Goal: Task Accomplishment & Management: Use online tool/utility

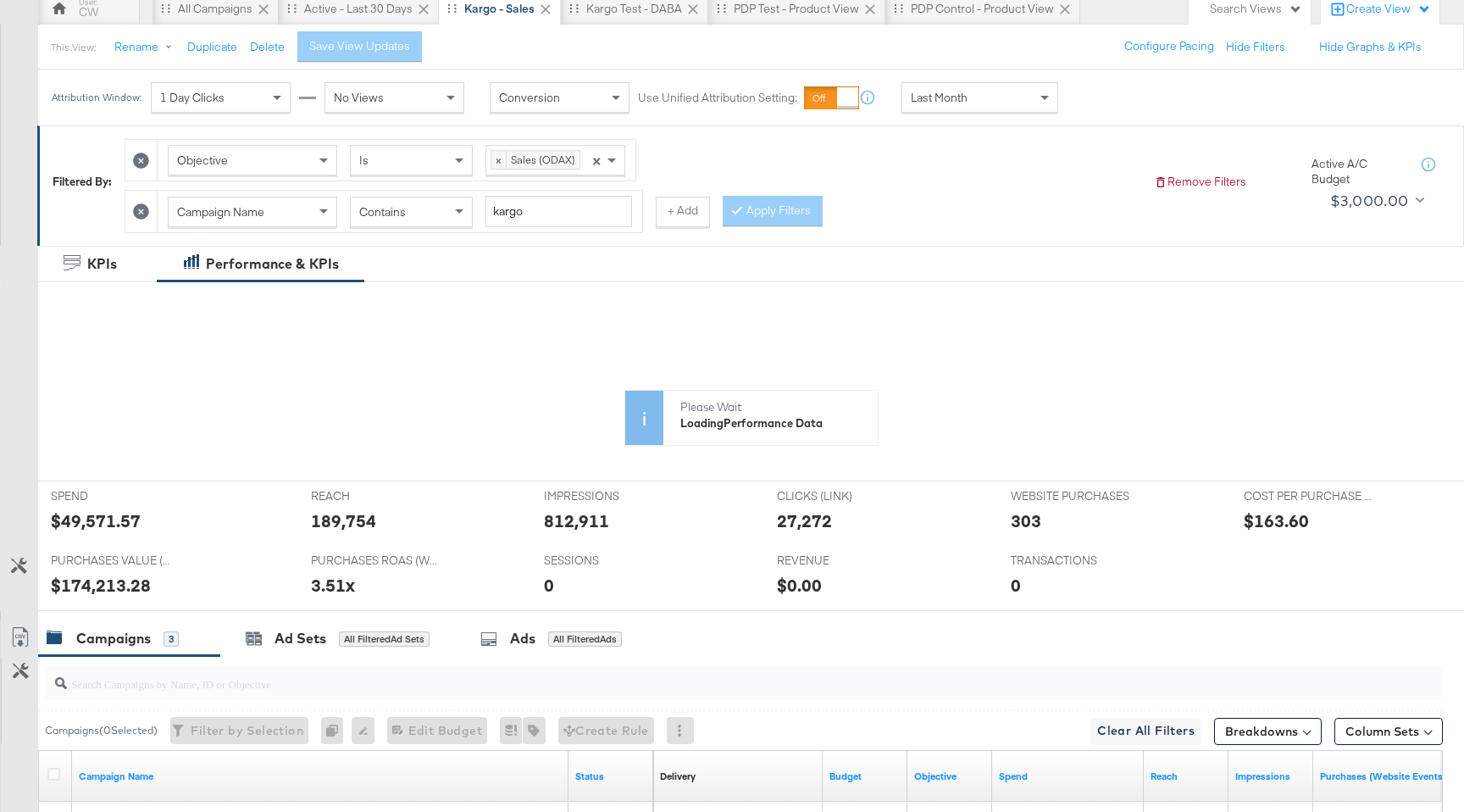
scroll to position [135, 0]
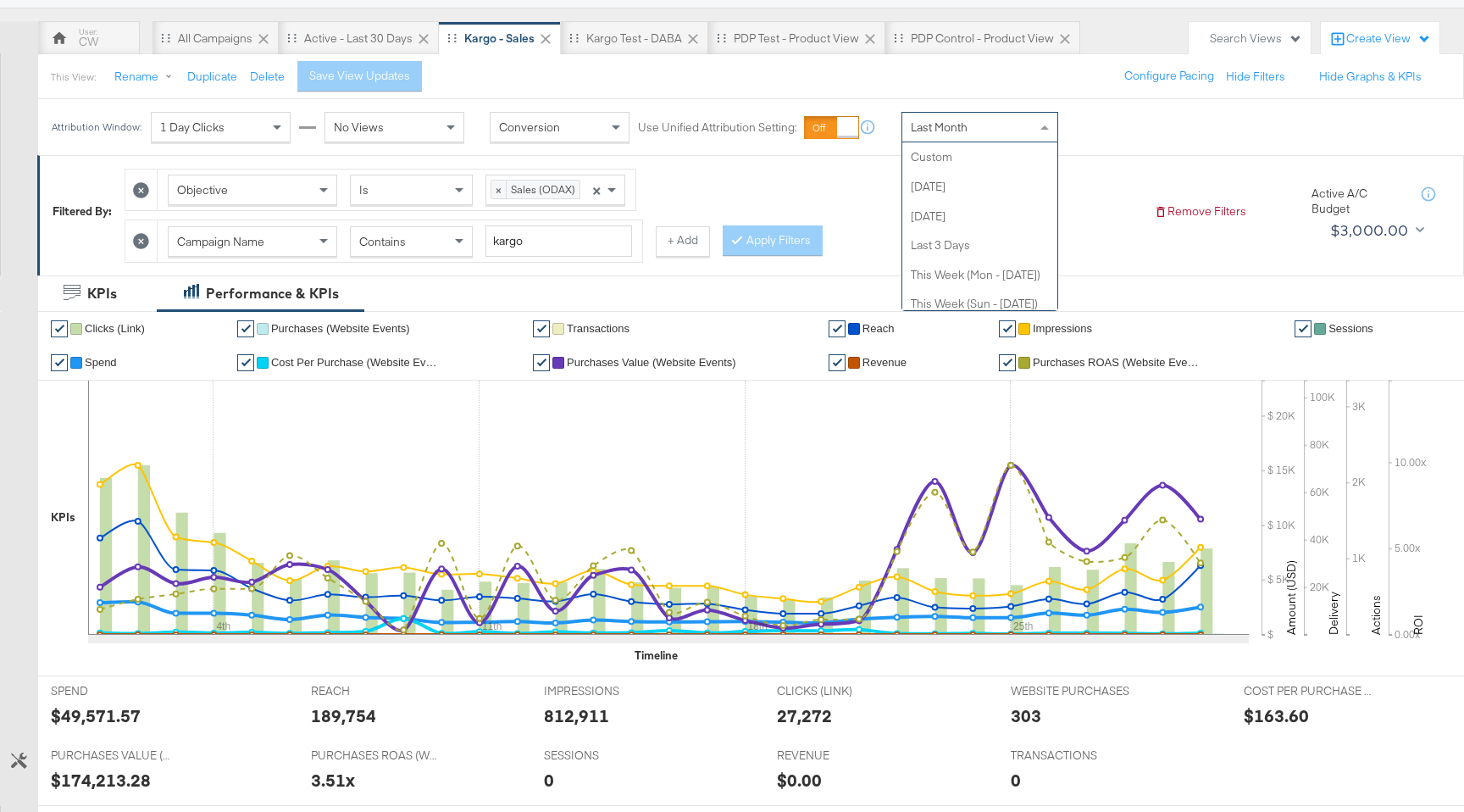
click at [1011, 128] on div "Last Month" at bounding box center [980, 128] width 155 height 29
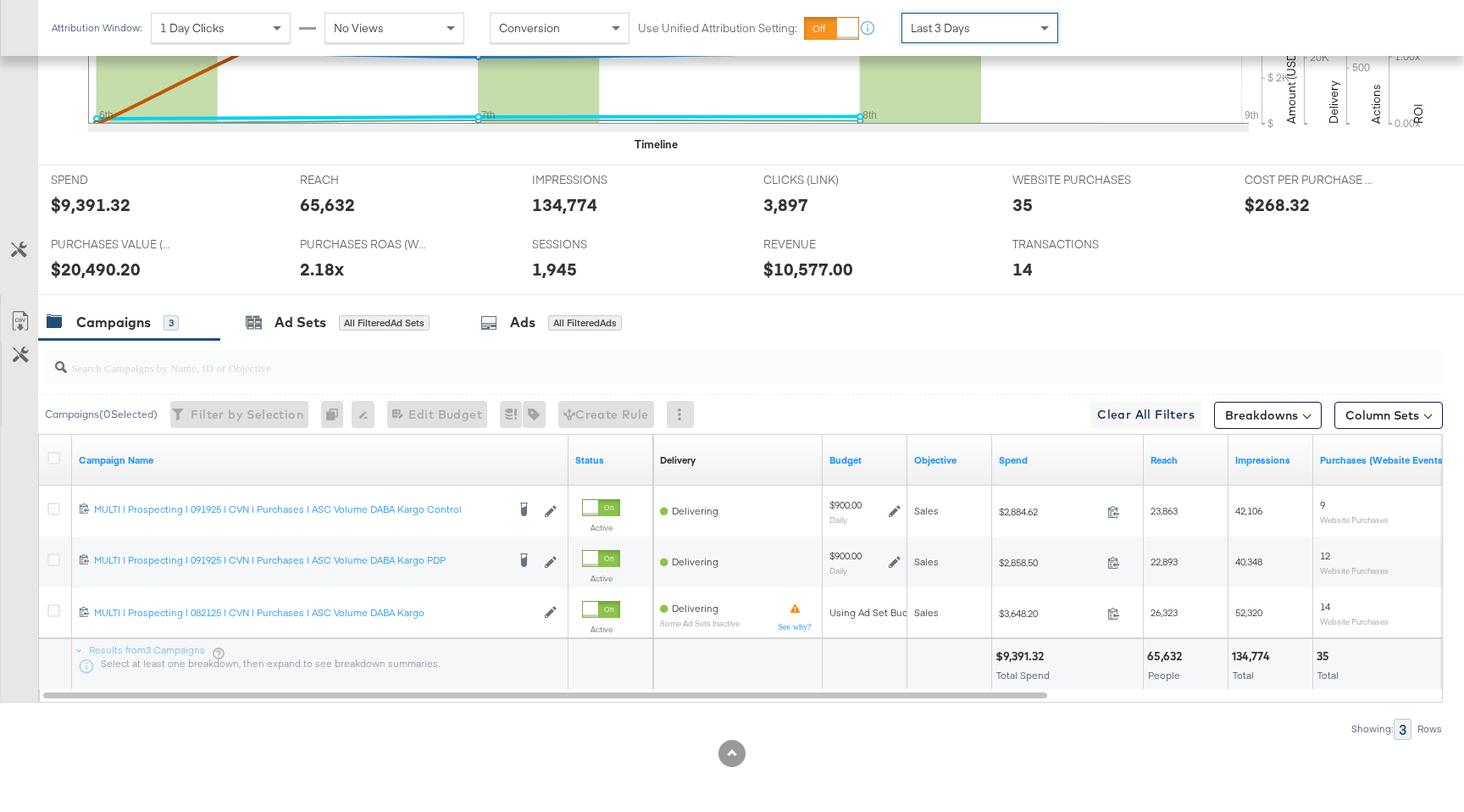
scroll to position [648, 0]
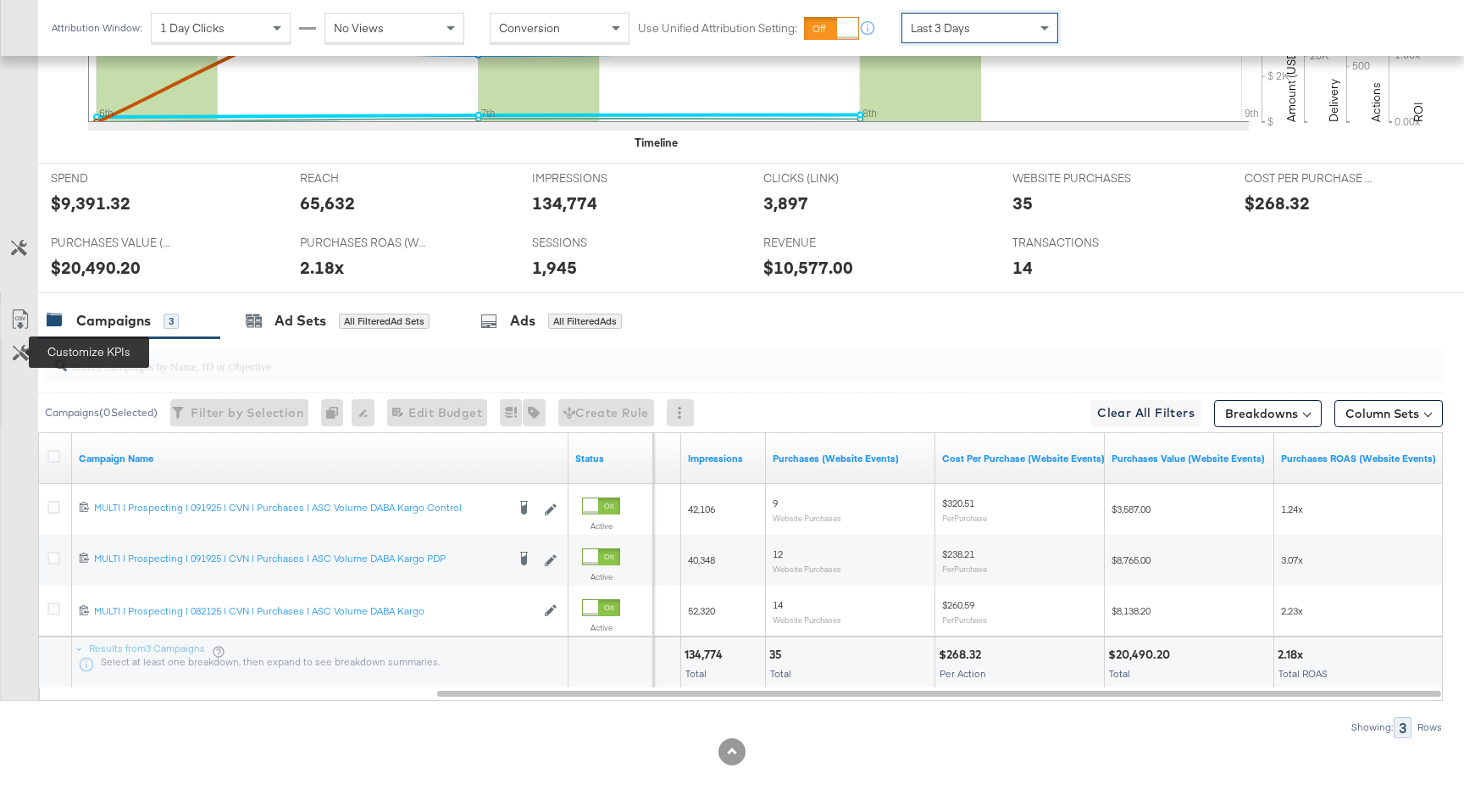
click at [22, 359] on icon at bounding box center [20, 353] width 16 height 16
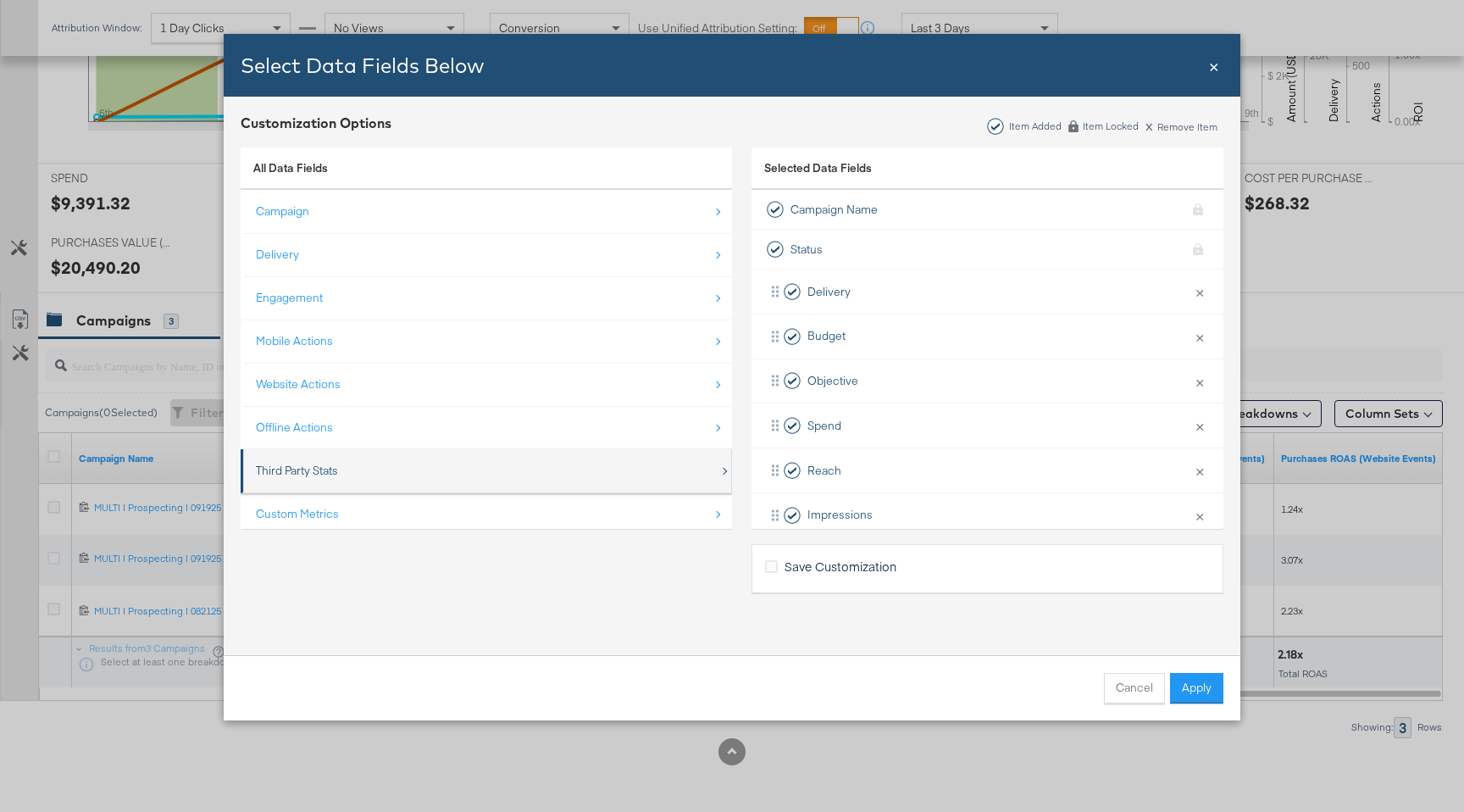
click at [315, 463] on div "Third Party Stats" at bounding box center [297, 471] width 82 height 16
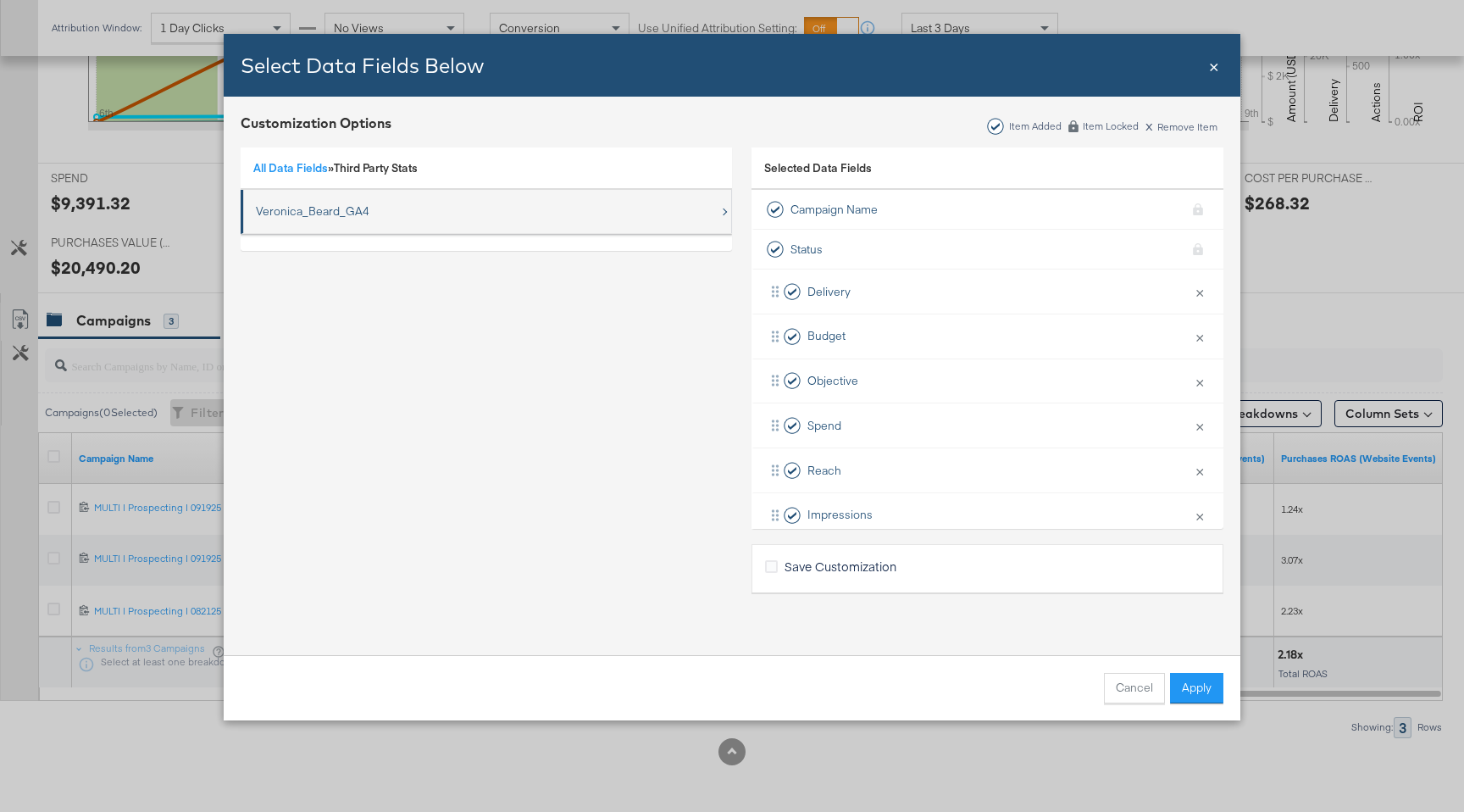
click at [340, 212] on div "Veronica_Beard_GA4" at bounding box center [313, 211] width 113 height 16
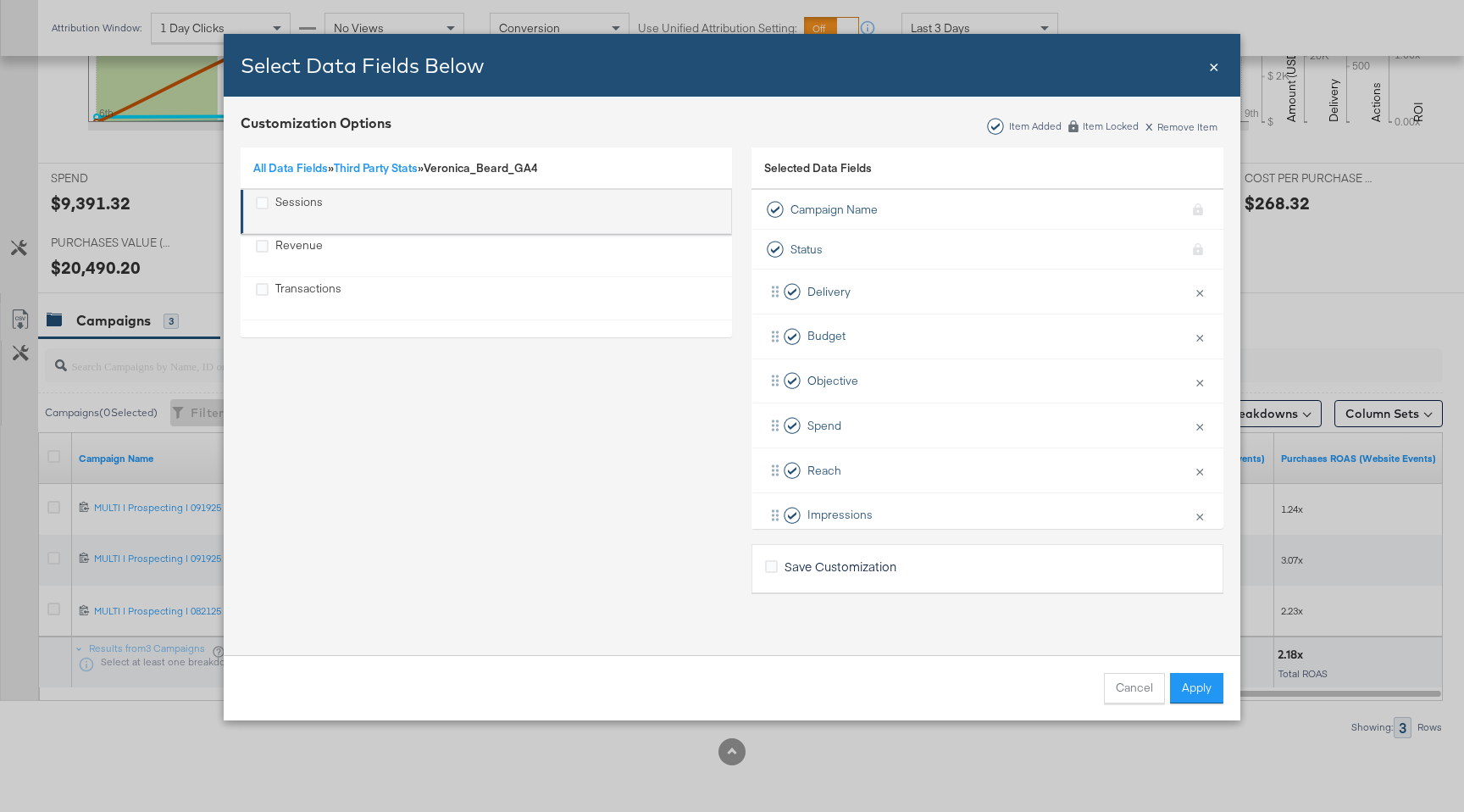
click at [287, 198] on div "Sessions" at bounding box center [298, 211] width 47 height 35
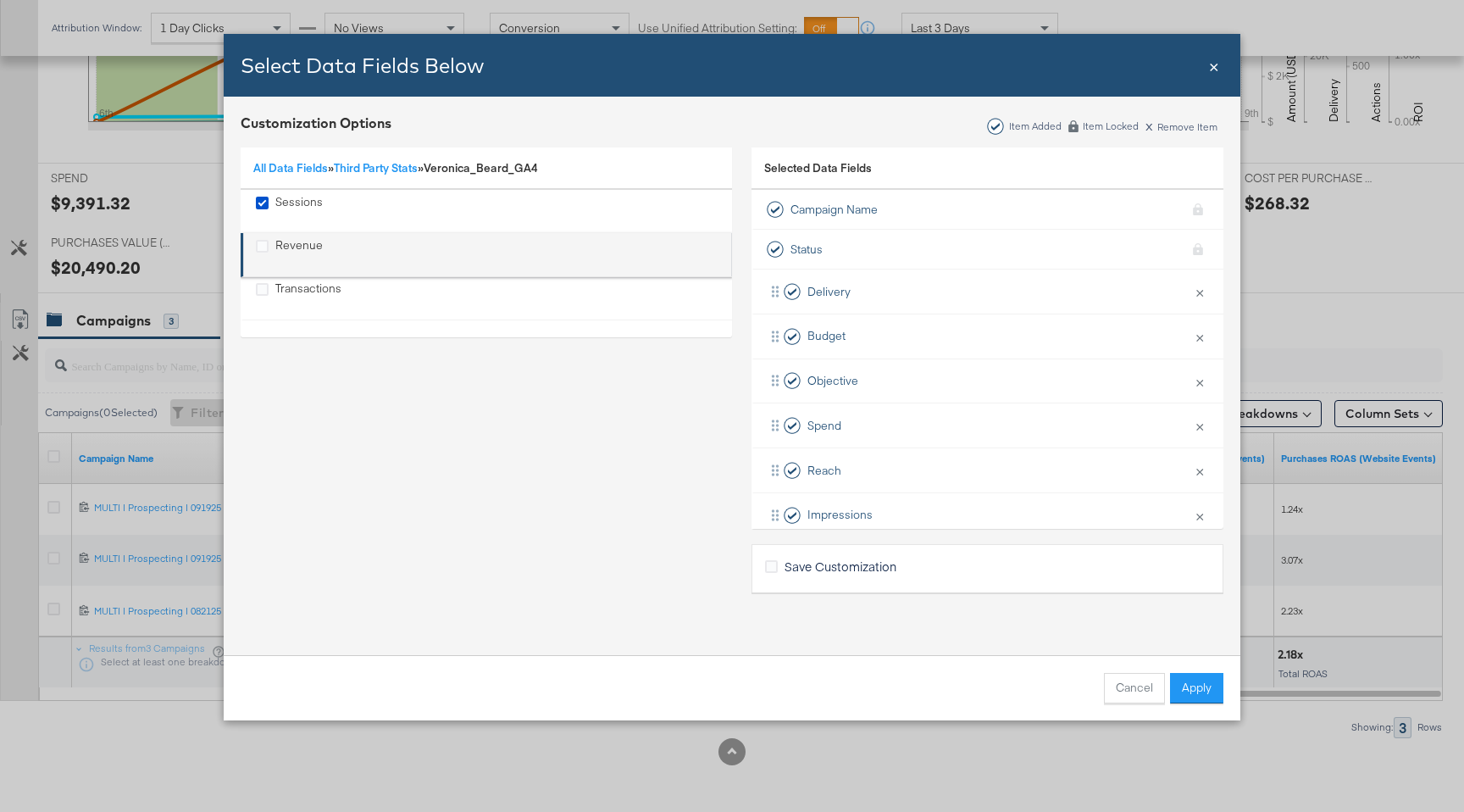
click at [290, 242] on div "Revenue" at bounding box center [298, 254] width 47 height 35
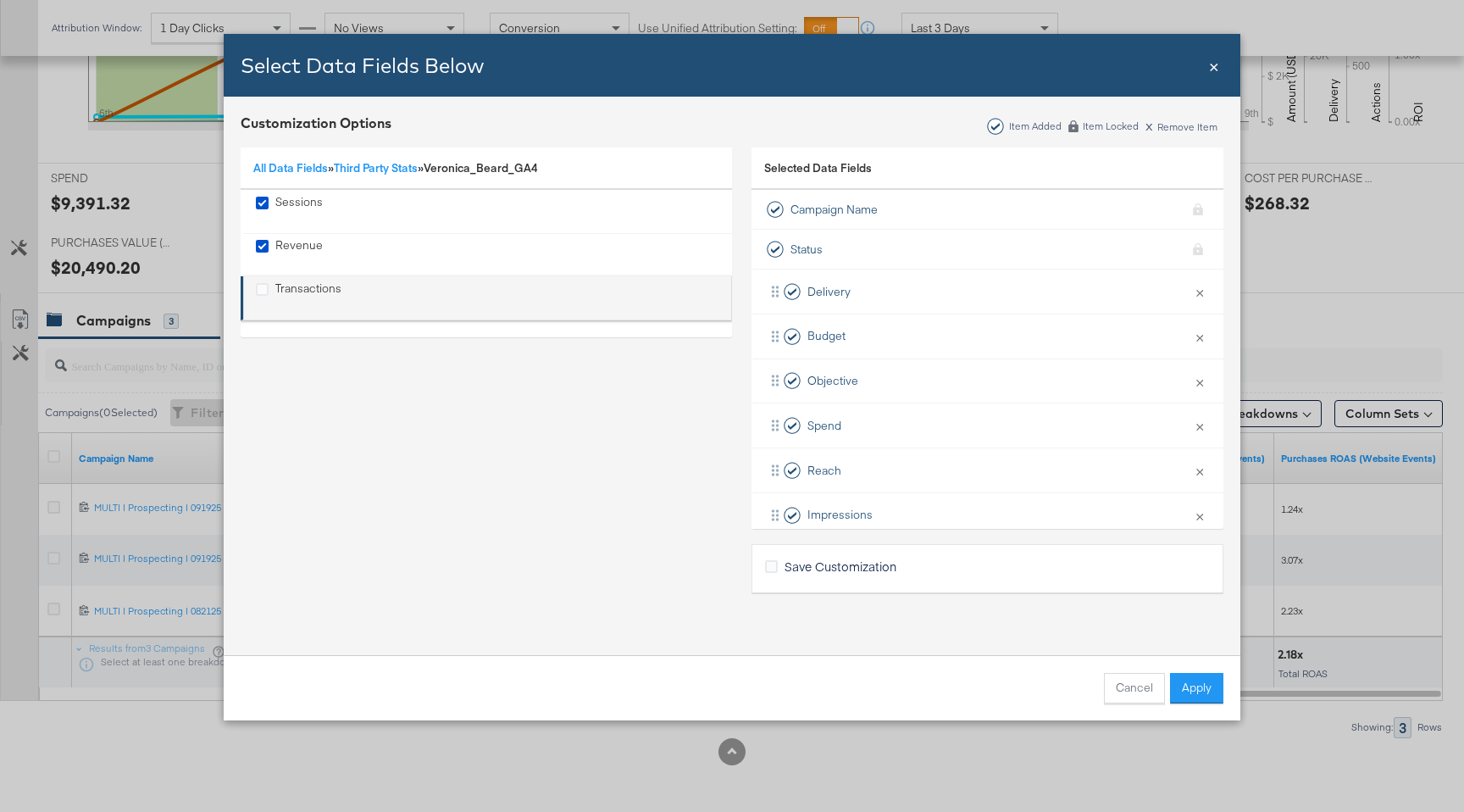
click at [291, 294] on div "Transactions" at bounding box center [308, 298] width 66 height 35
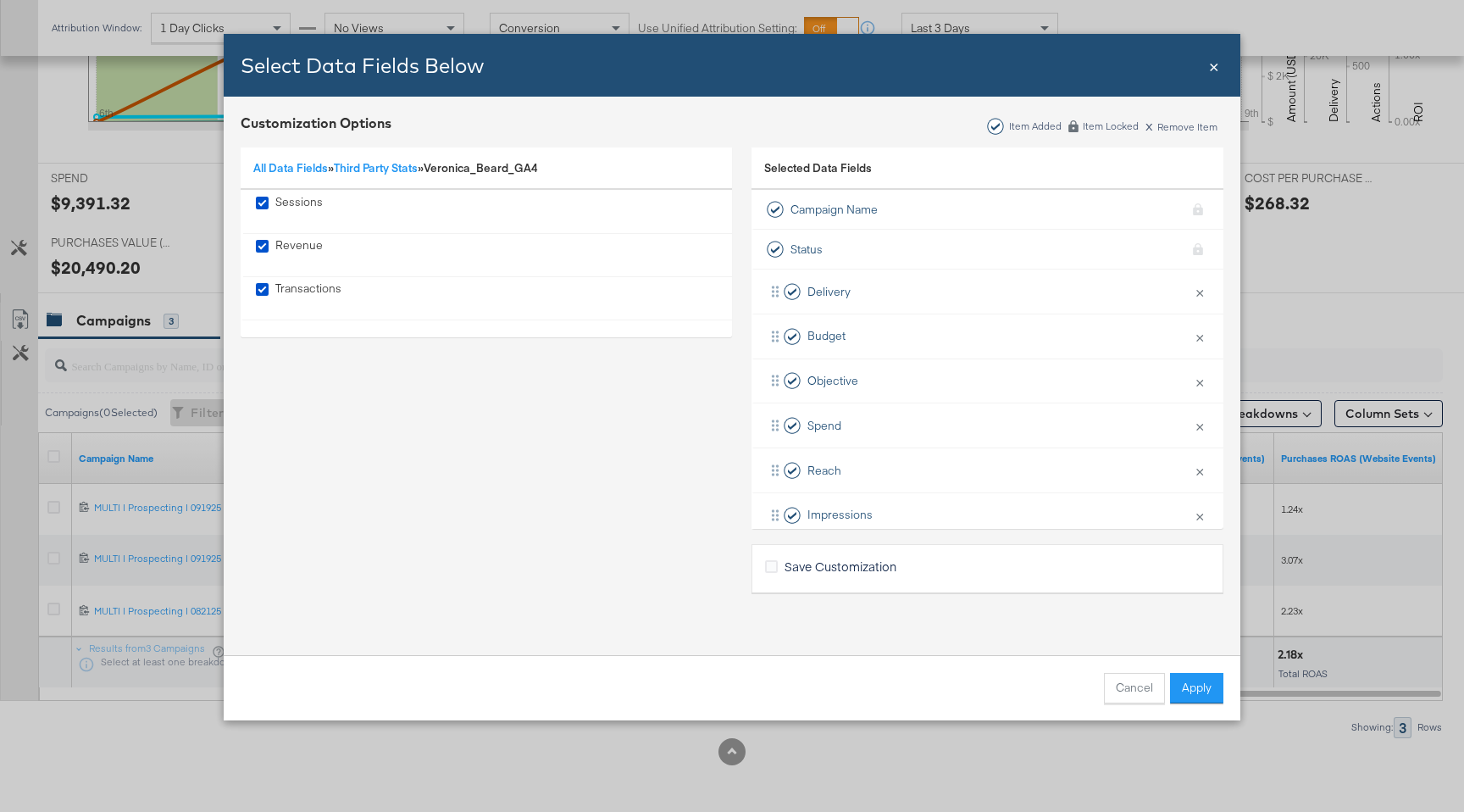
click at [1197, 705] on div "Cancel Apply" at bounding box center [732, 687] width 1017 height 65
click at [1197, 686] on button "Apply" at bounding box center [1197, 688] width 54 height 31
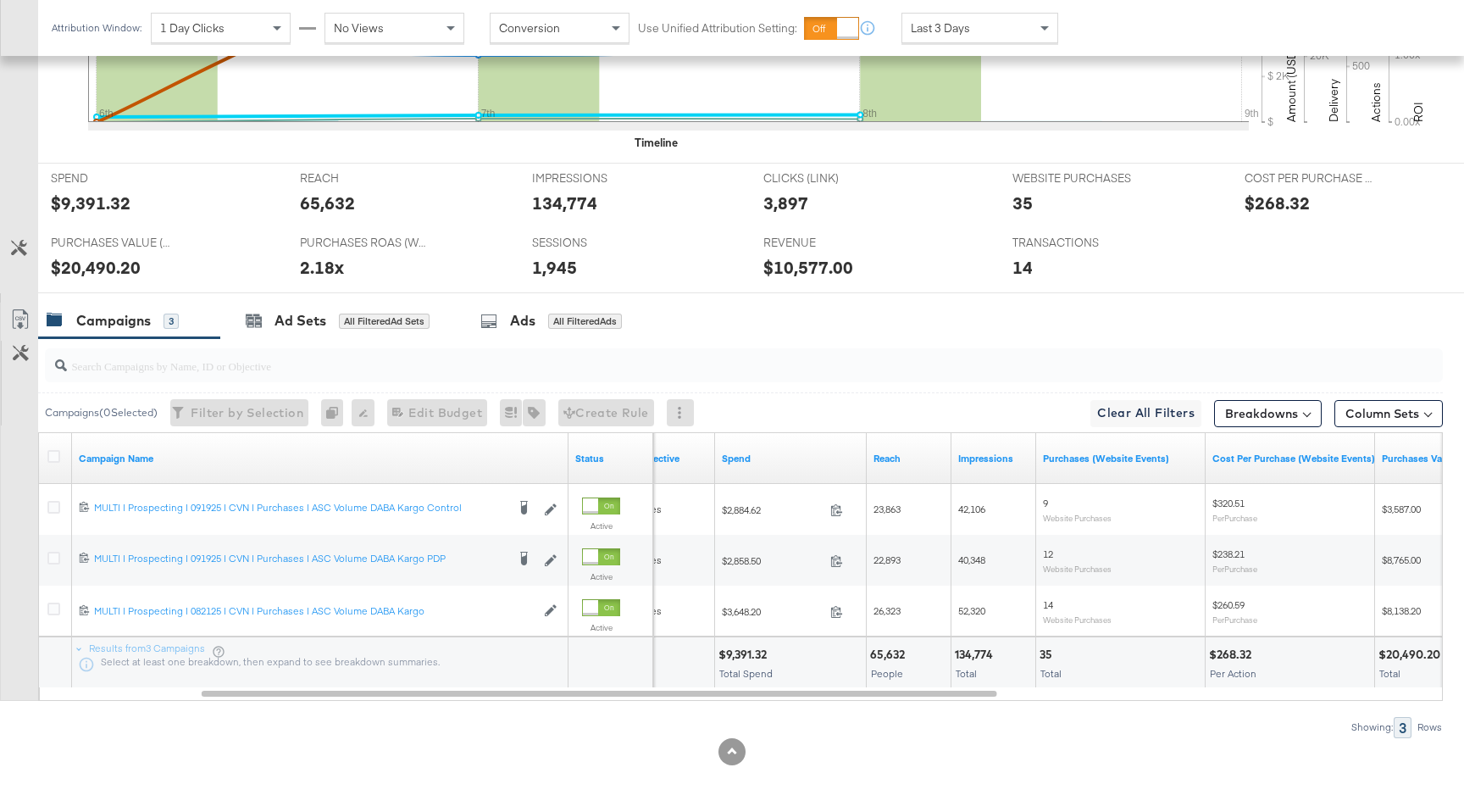
scroll to position [647, 0]
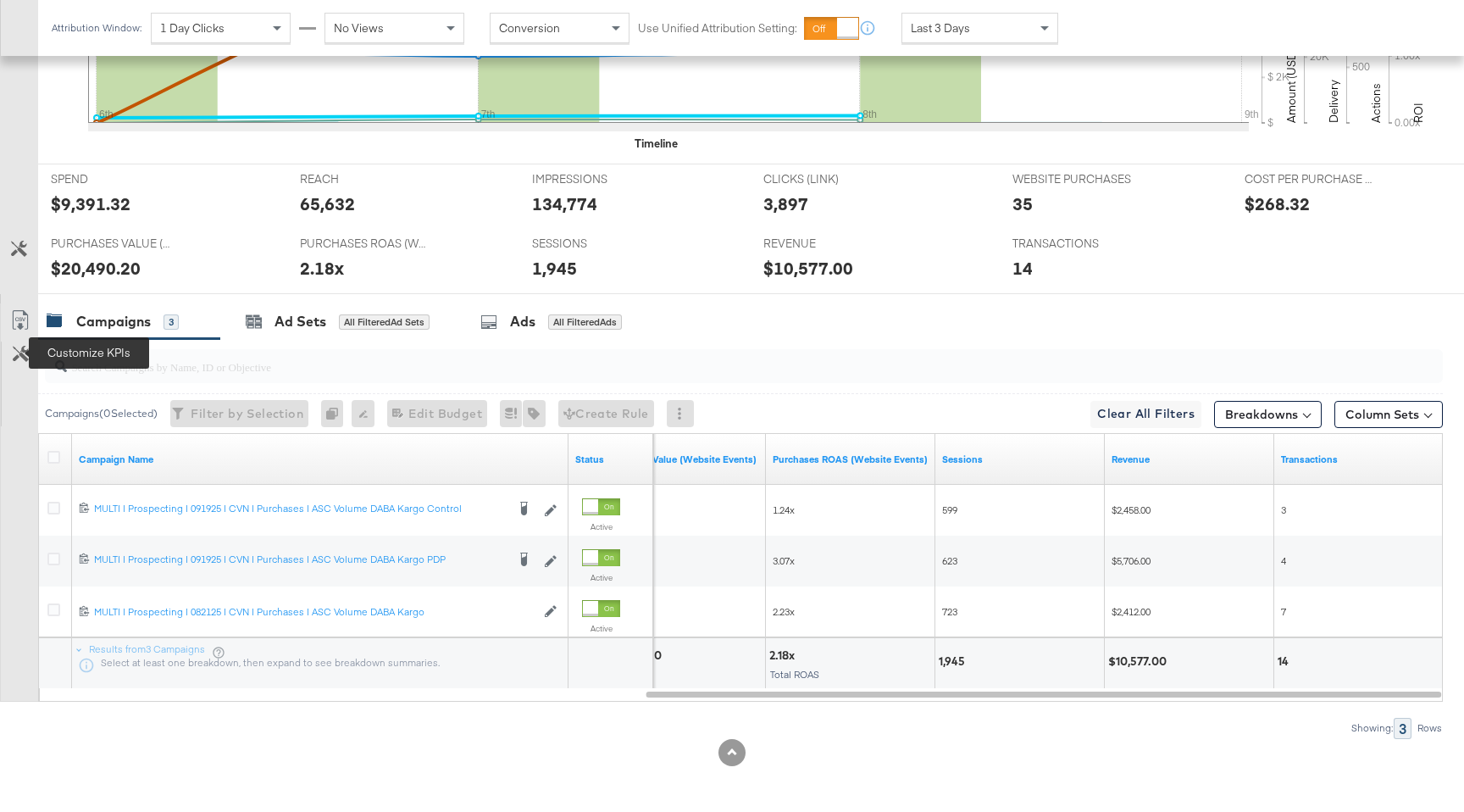
click at [23, 360] on icon at bounding box center [20, 354] width 16 height 16
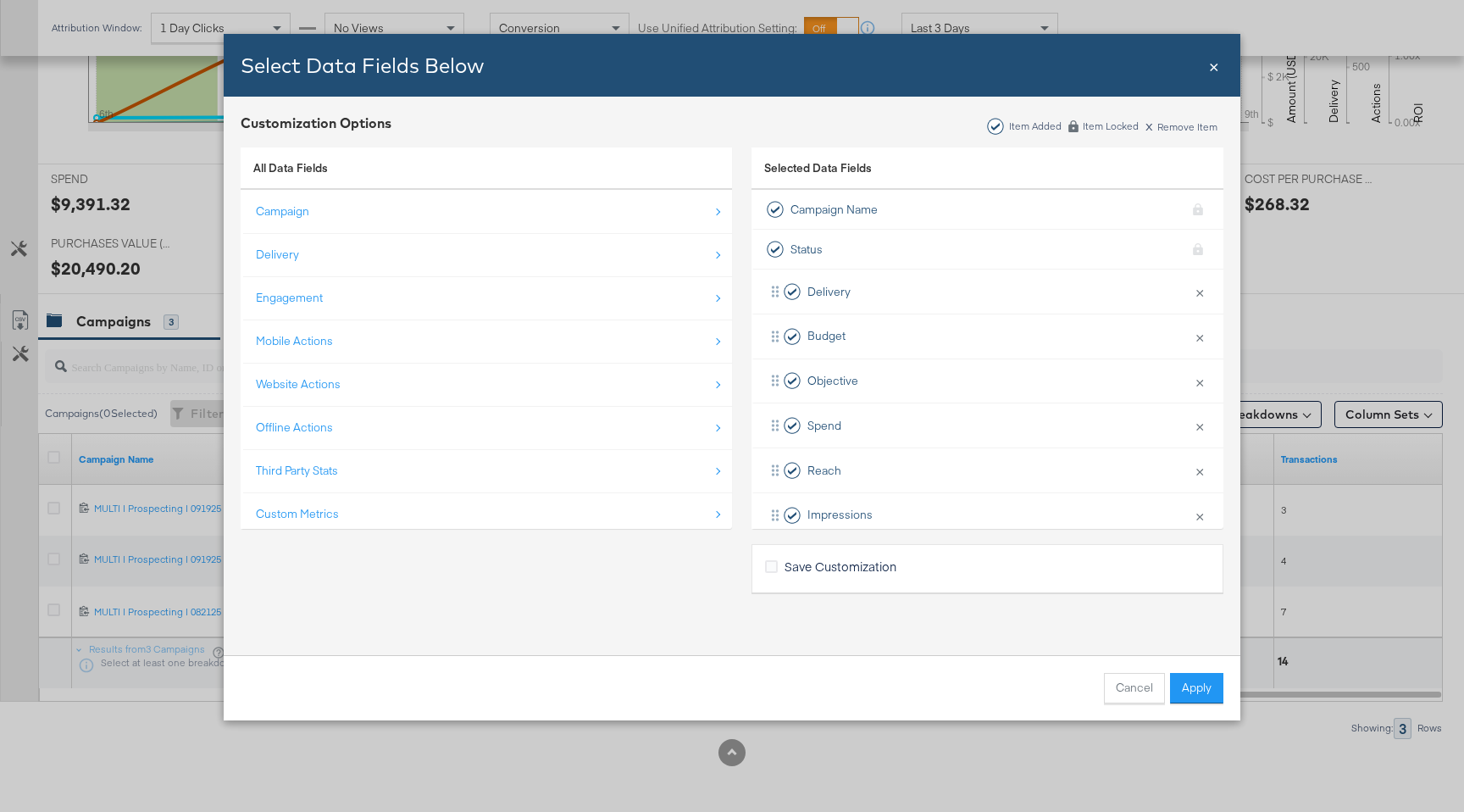
click at [284, 536] on div "All Data Fields Campaign Delivery Engagement Mobile Actions Website Actions Off…" at bounding box center [486, 364] width 492 height 451
click at [284, 524] on div "Custom Metrics" at bounding box center [487, 514] width 463 height 35
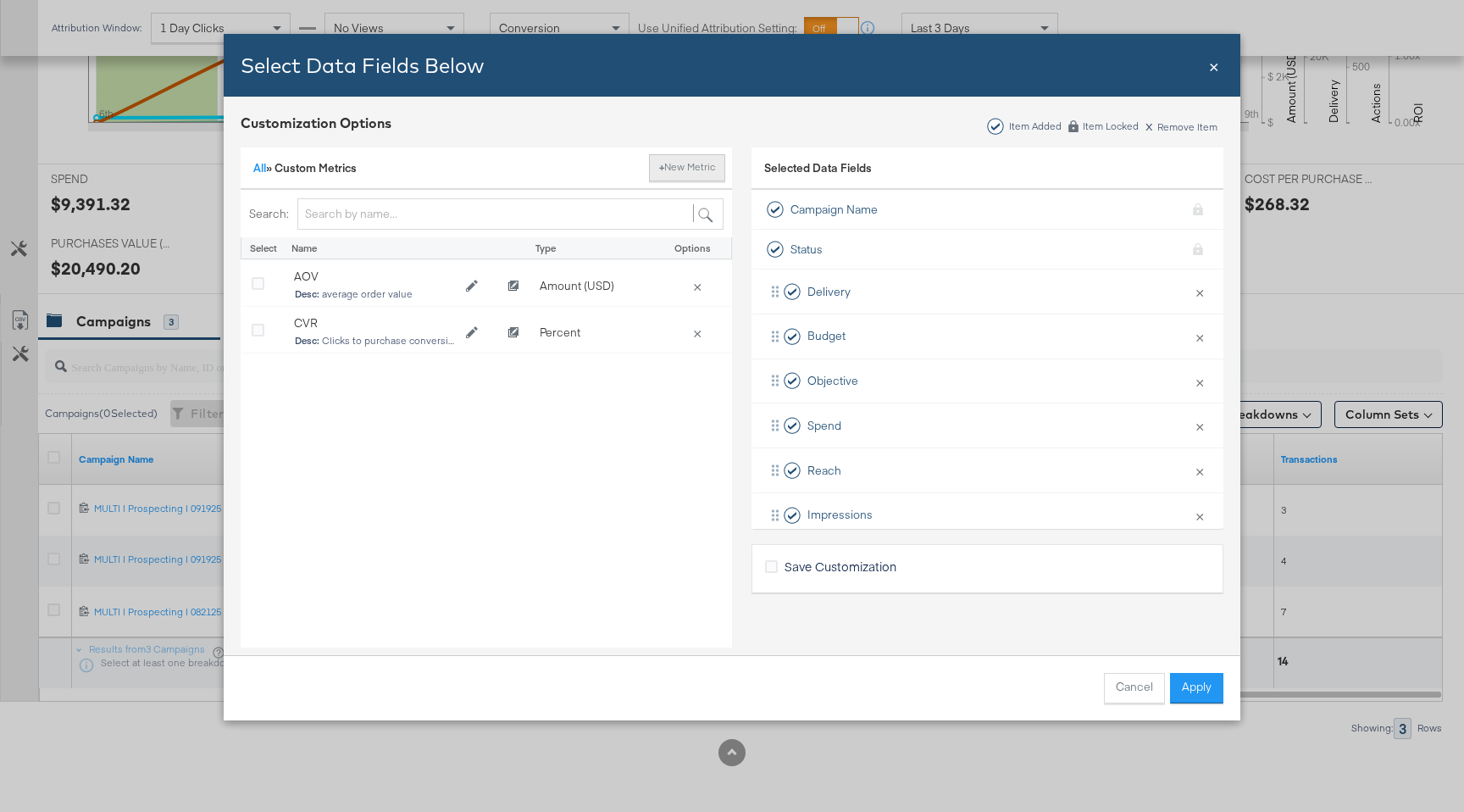
click at [689, 163] on button "+ New Metric" at bounding box center [687, 168] width 77 height 27
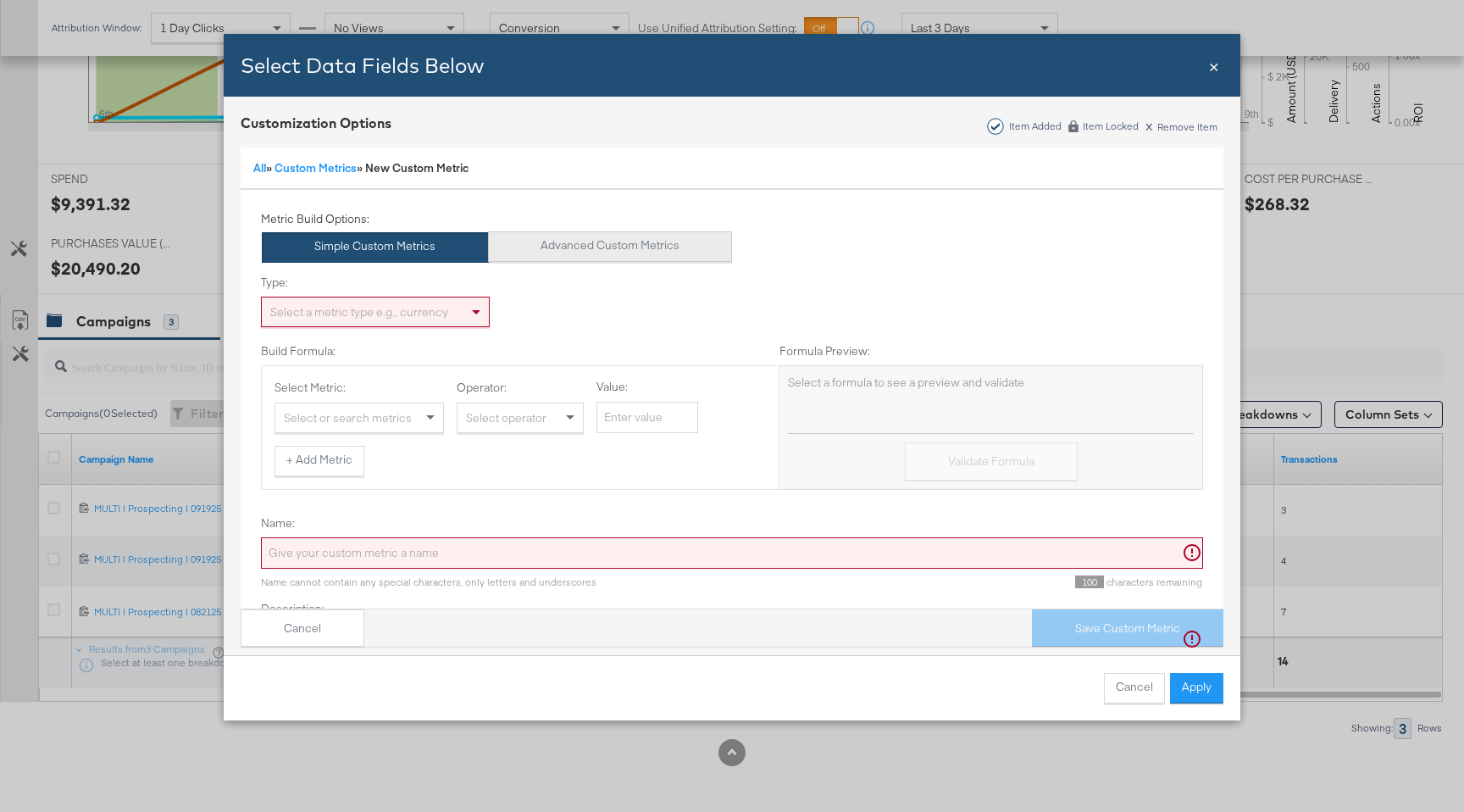
click at [655, 259] on button "Advanced Custom Metrics" at bounding box center [610, 246] width 244 height 31
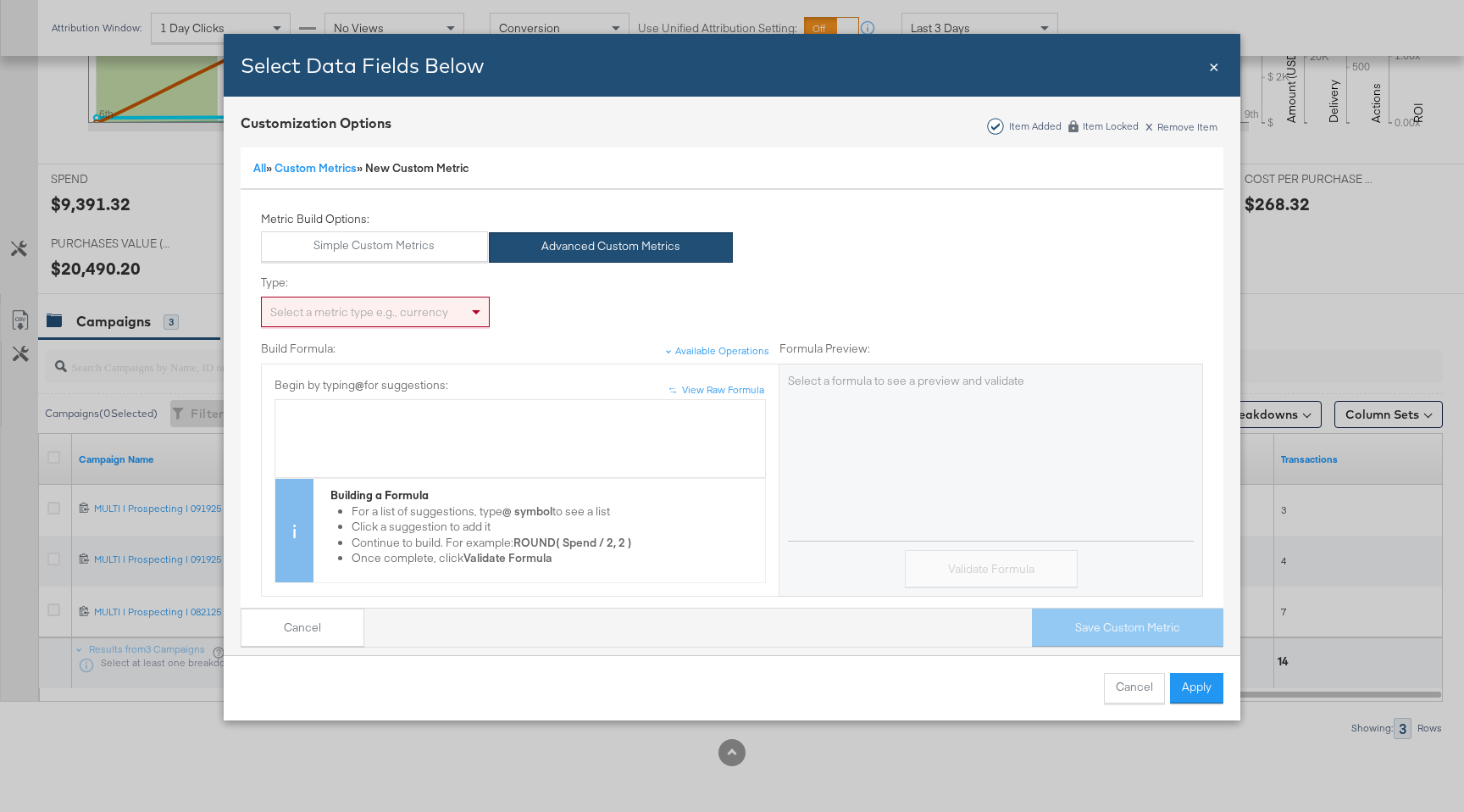
click at [287, 313] on div "Select a metric type e.g., currency" at bounding box center [375, 312] width 227 height 29
click at [369, 427] on div "Bulk Add Locations Modal" at bounding box center [520, 438] width 473 height 63
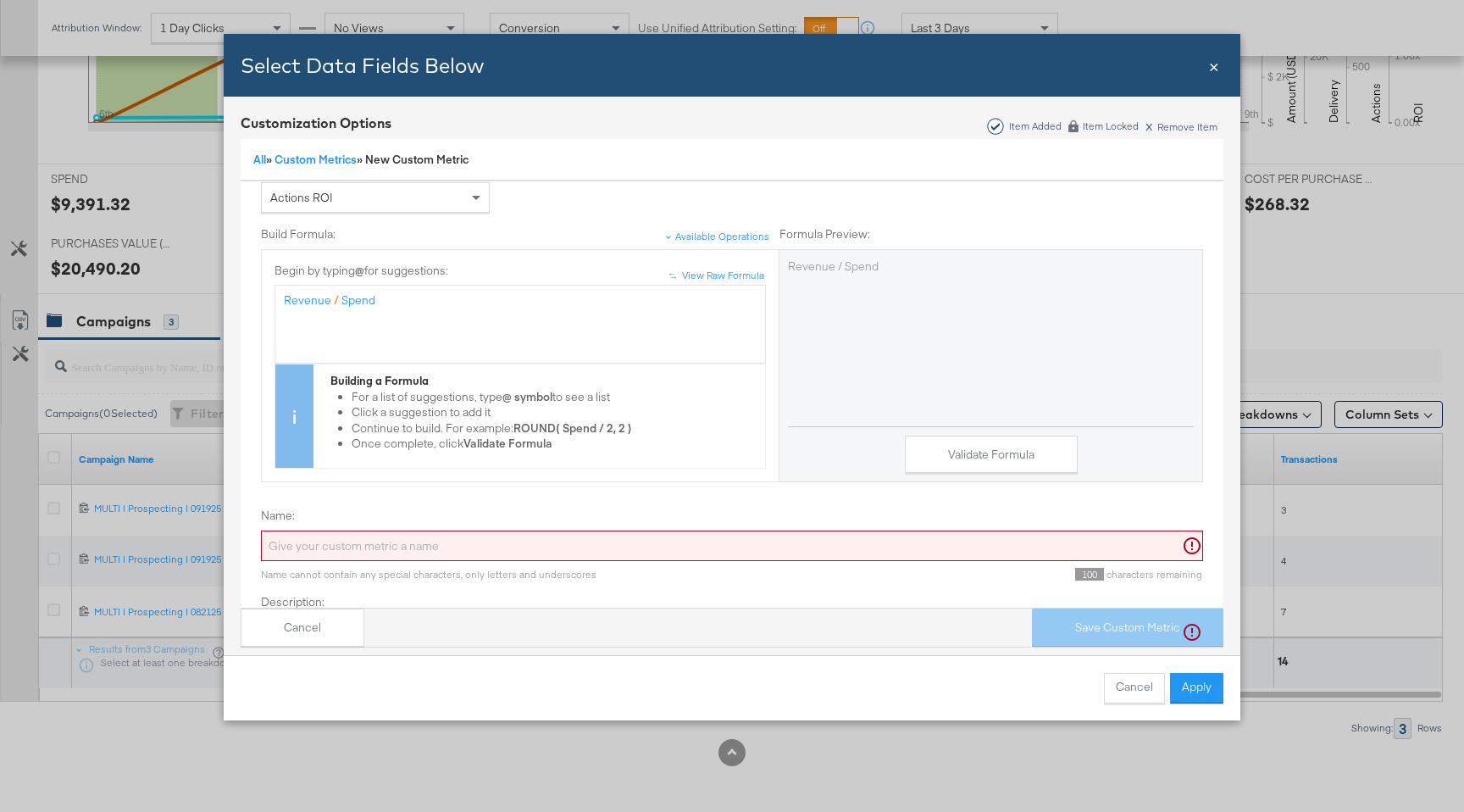
scroll to position [121, 0]
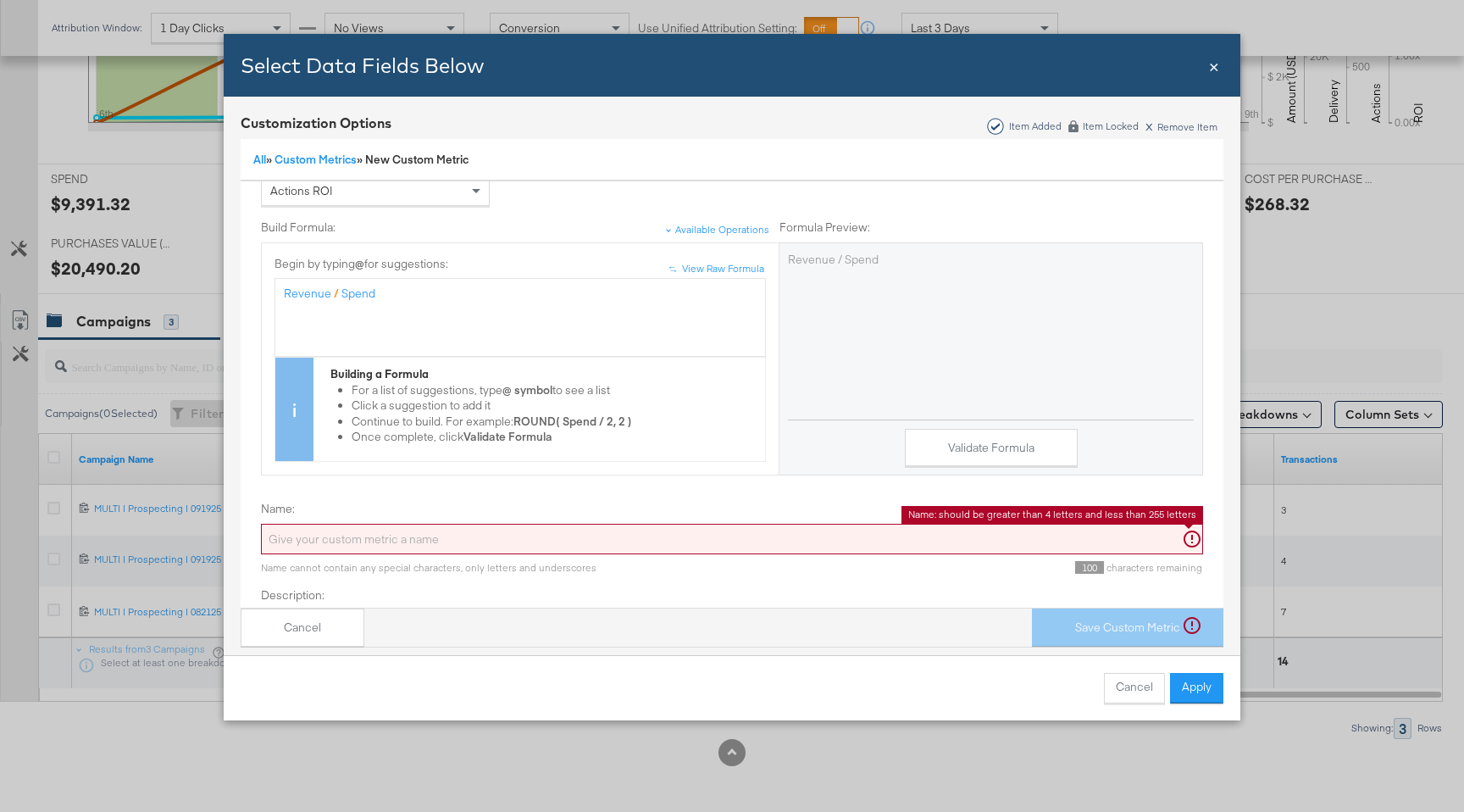
click at [463, 544] on input "Name:" at bounding box center [732, 539] width 942 height 32
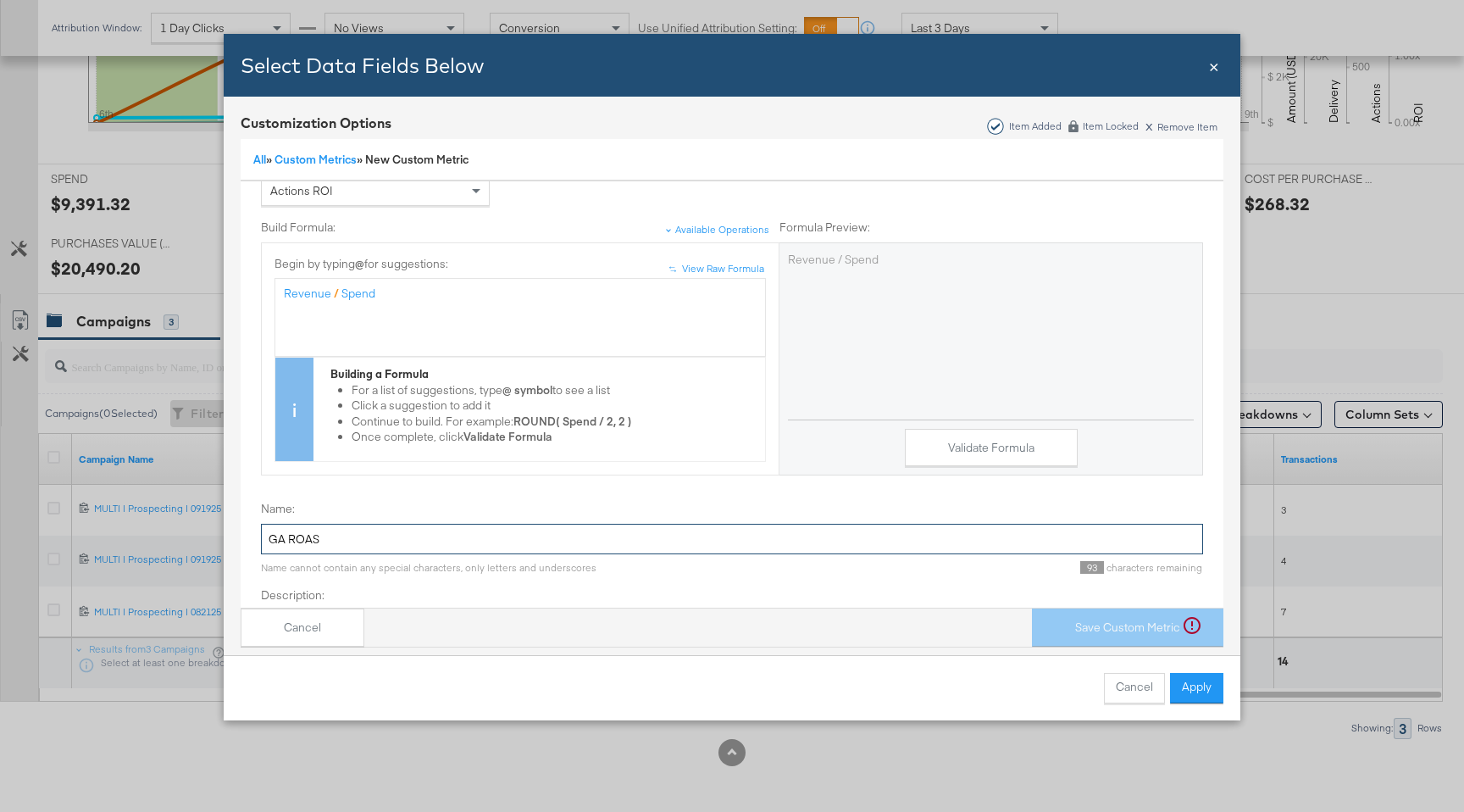
scroll to position [198, 0]
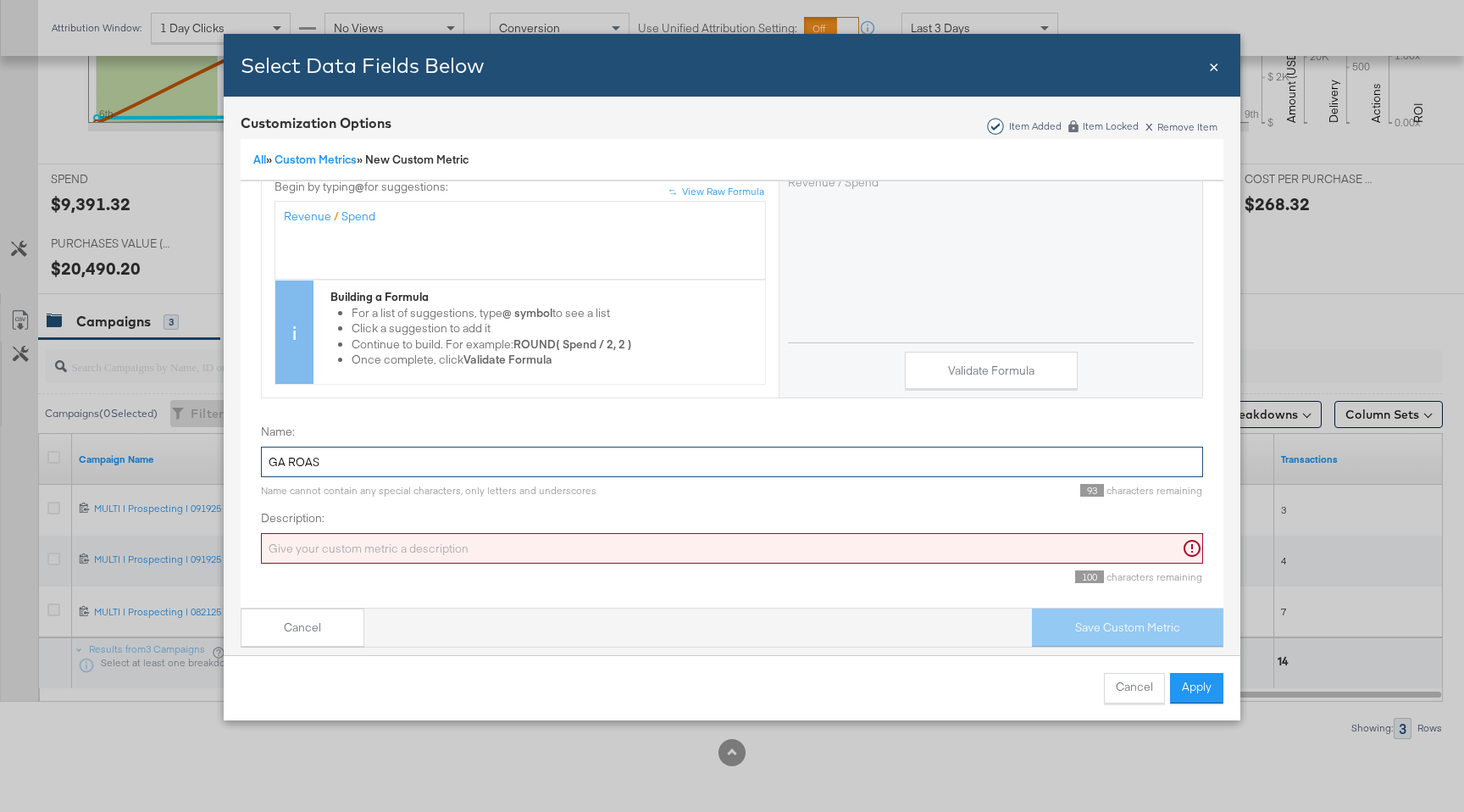
type input "GA ROAS"
click at [485, 547] on input "Description:" at bounding box center [732, 548] width 942 height 32
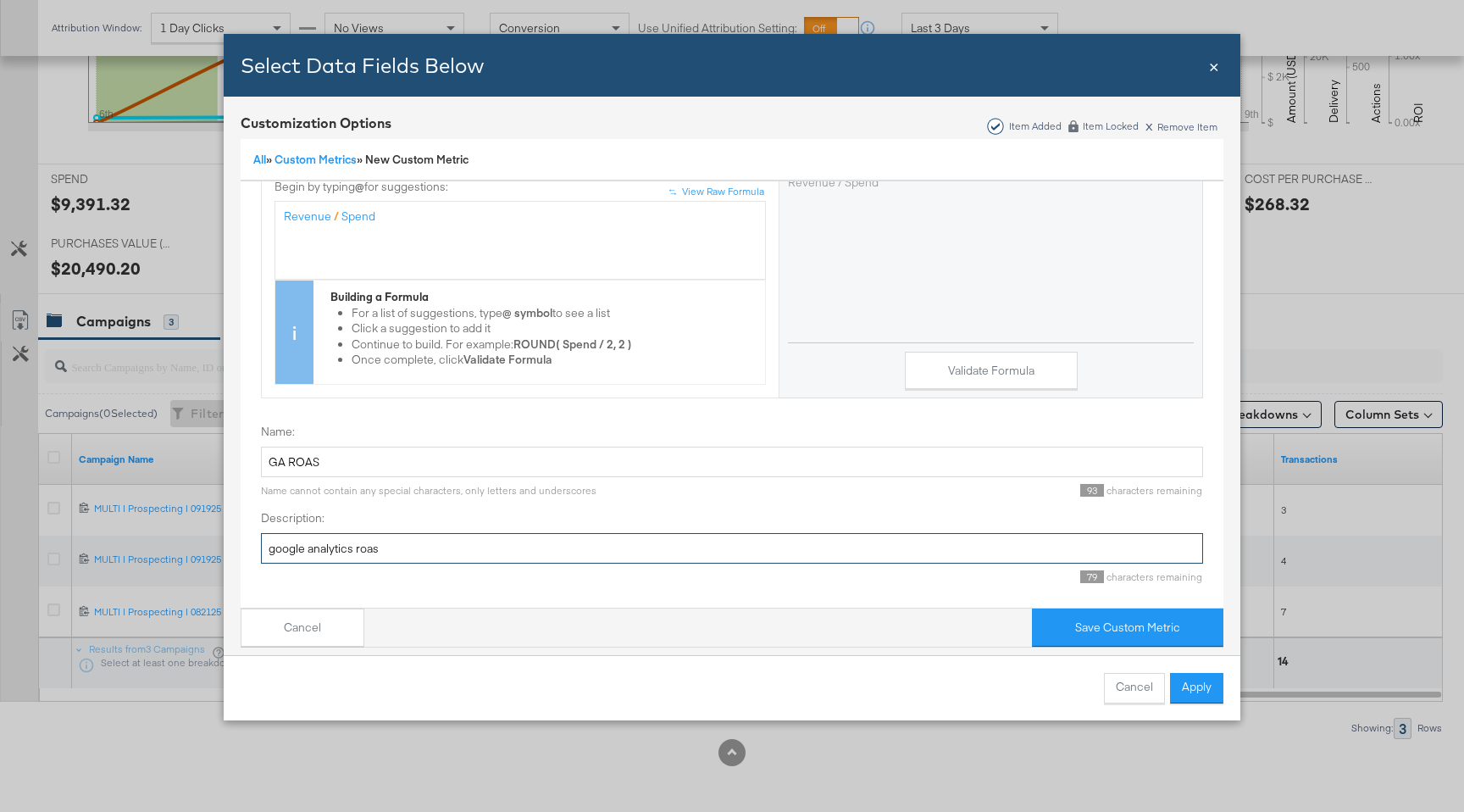
scroll to position [9, 0]
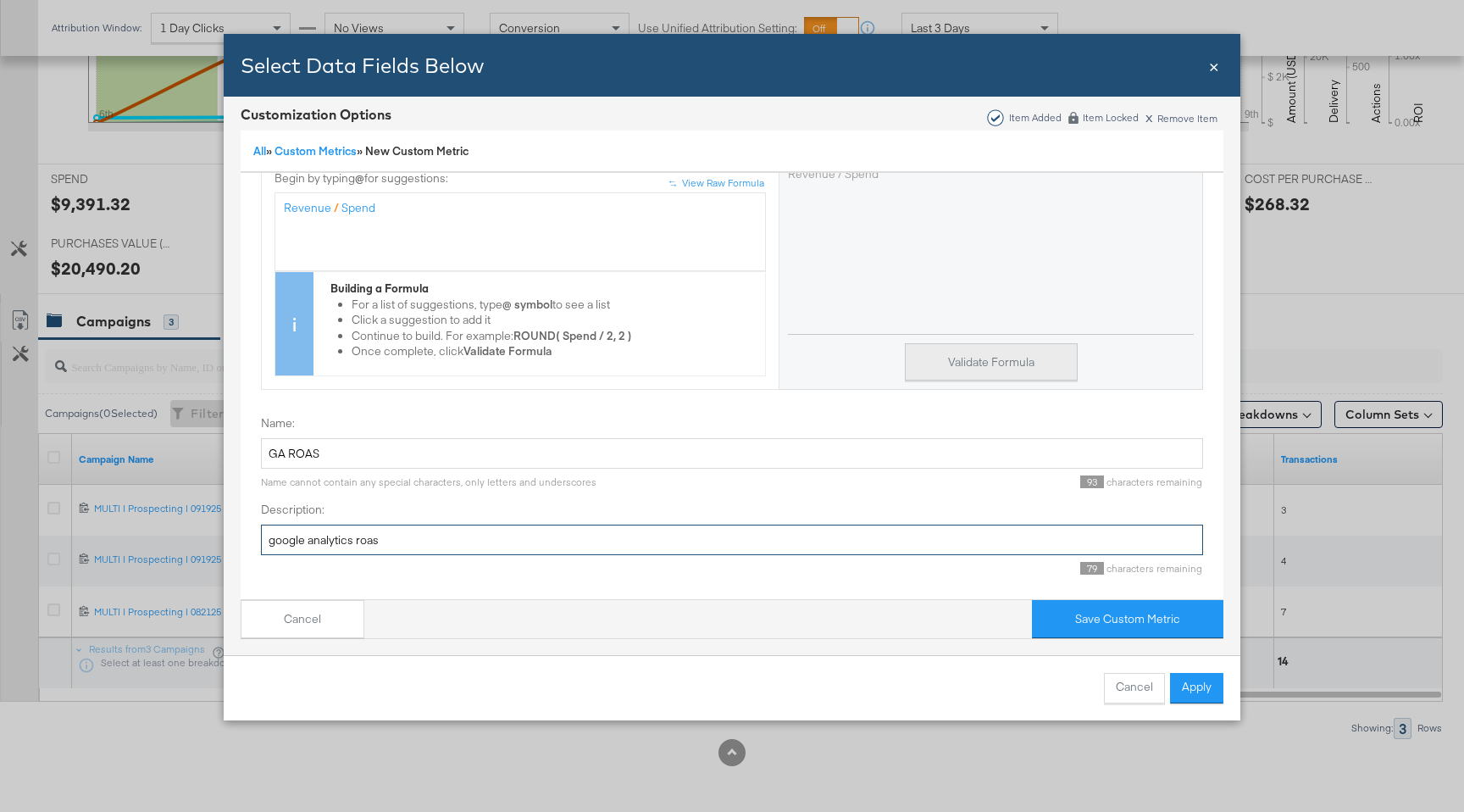
type input "google analytics roas"
click at [1025, 360] on button "Validate Formula" at bounding box center [991, 362] width 173 height 38
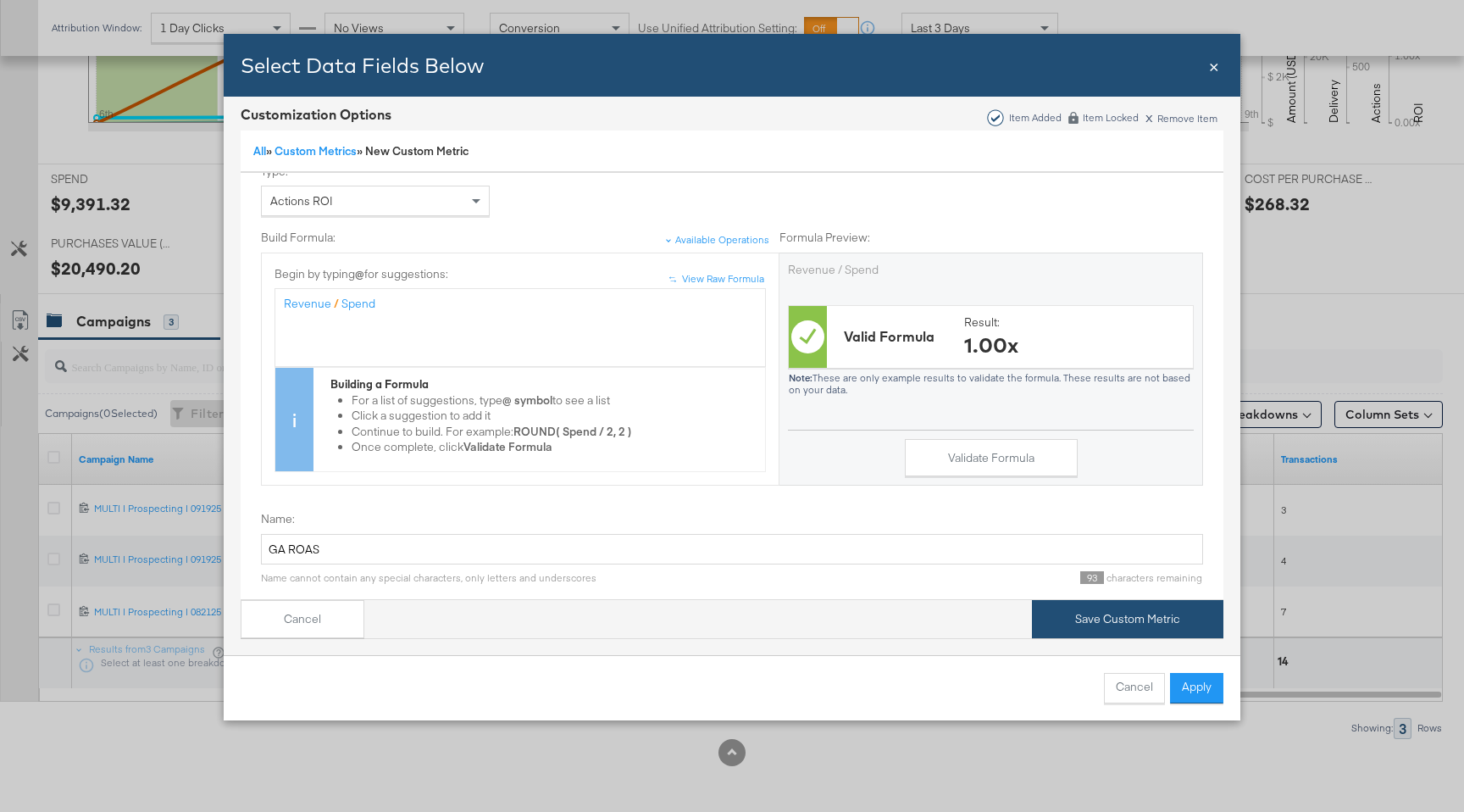
scroll to position [102, 0]
click at [1062, 622] on button "Save Custom Metric" at bounding box center [1128, 619] width 192 height 38
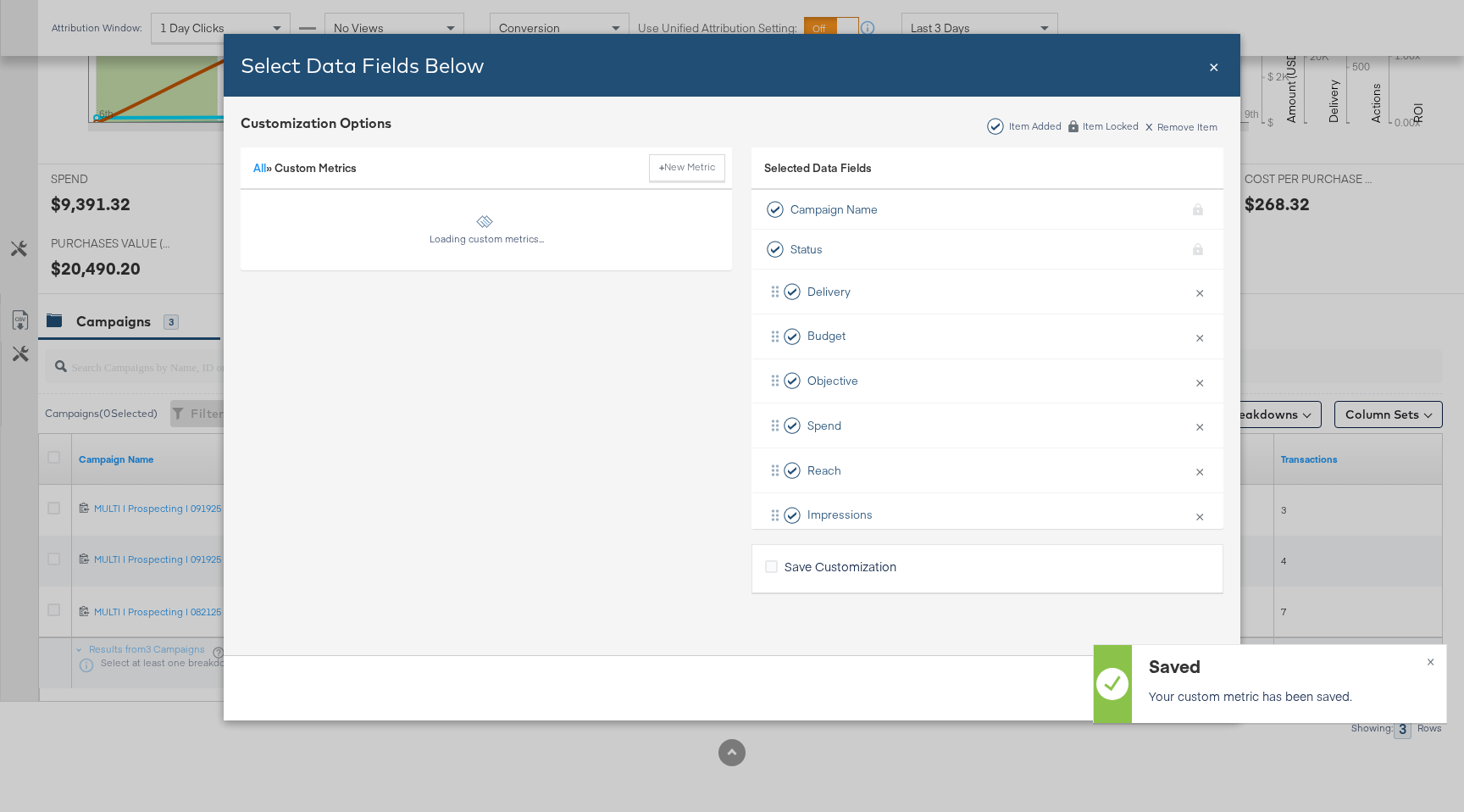
scroll to position [0, 0]
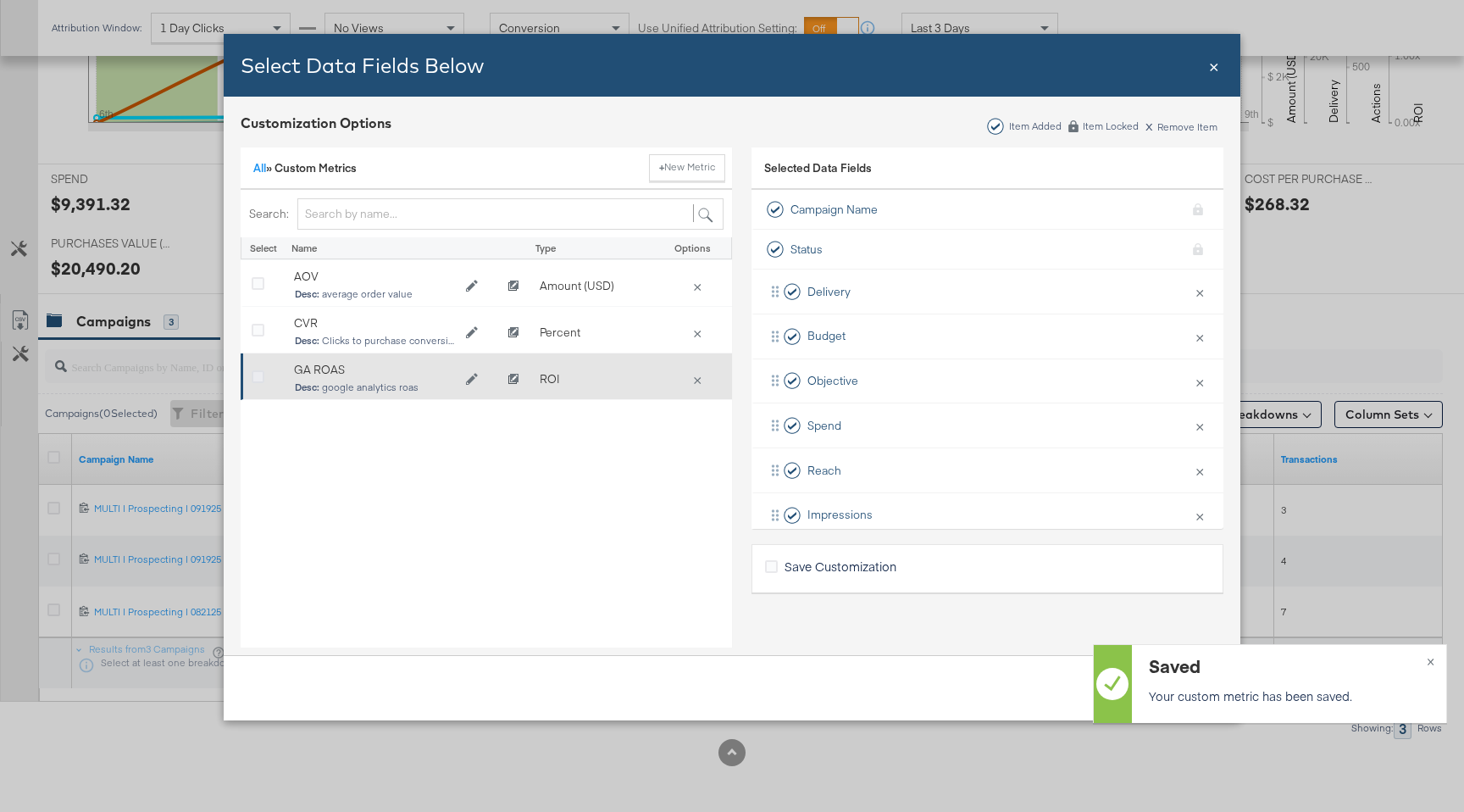
click at [260, 379] on icon "Bulk Add Locations Modal" at bounding box center [258, 377] width 12 height 12
click at [0, 0] on input "Bulk Add Locations Modal" at bounding box center [0, 0] width 0 height 0
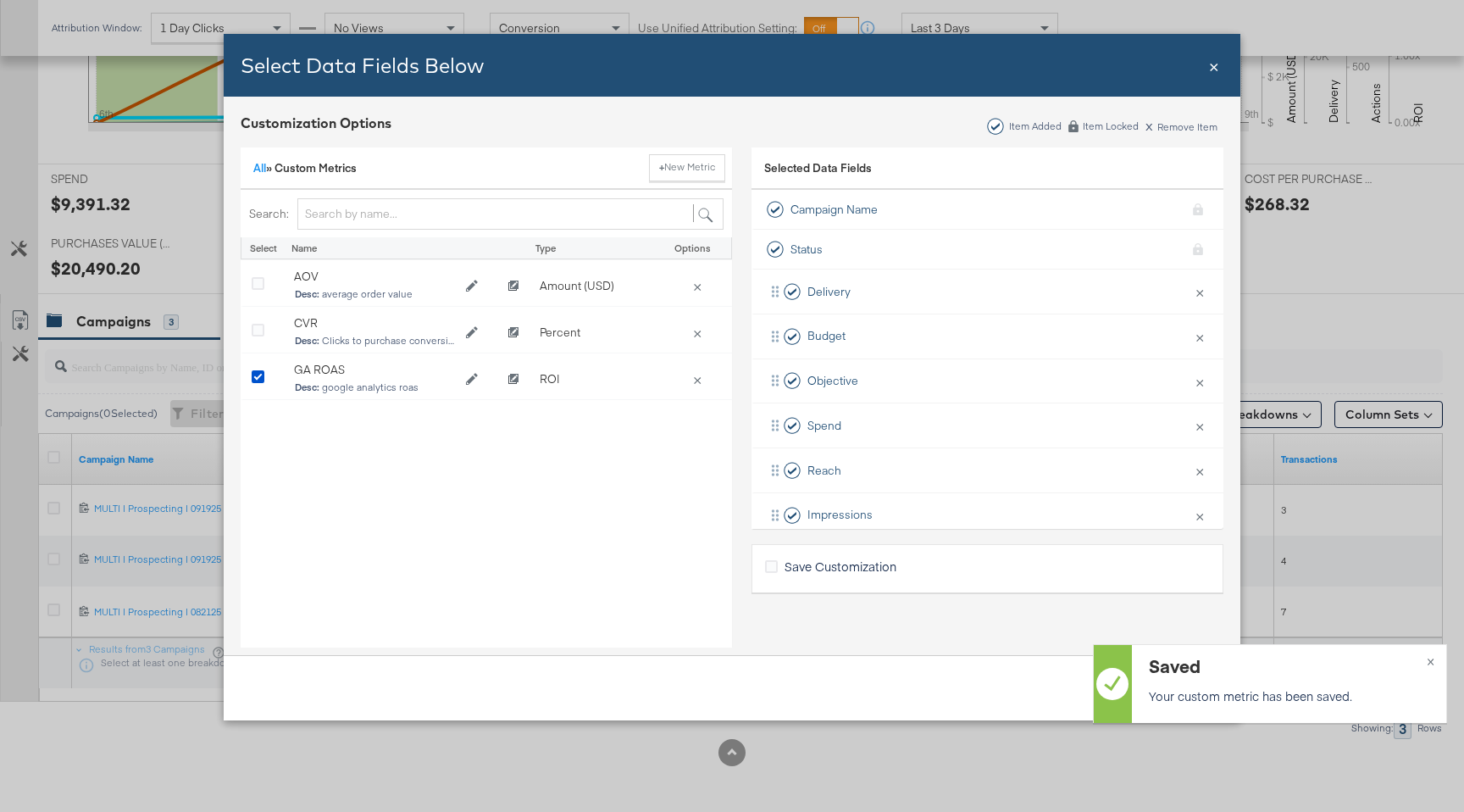
scroll to position [37, 0]
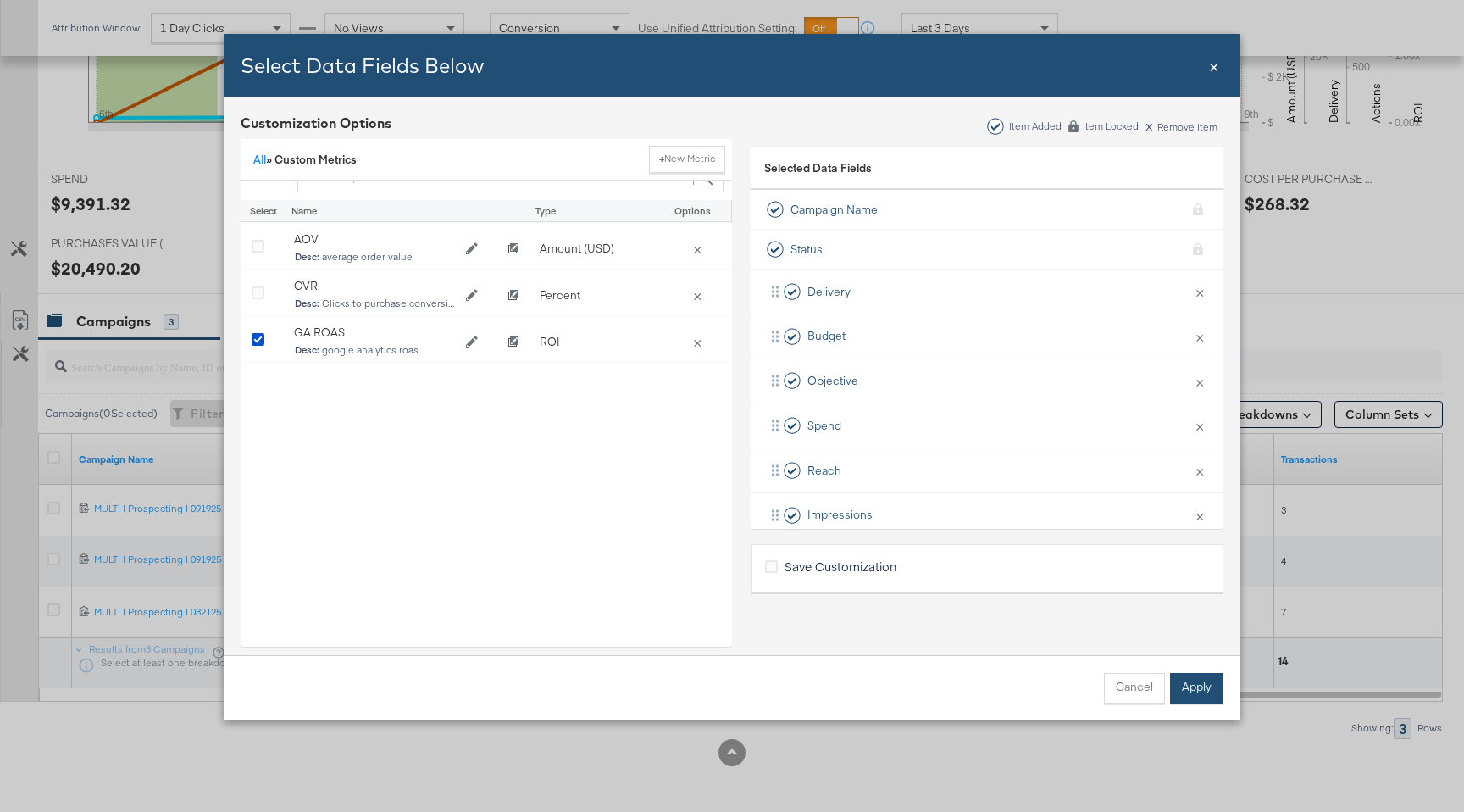
click at [1196, 682] on button "Apply" at bounding box center [1197, 688] width 54 height 31
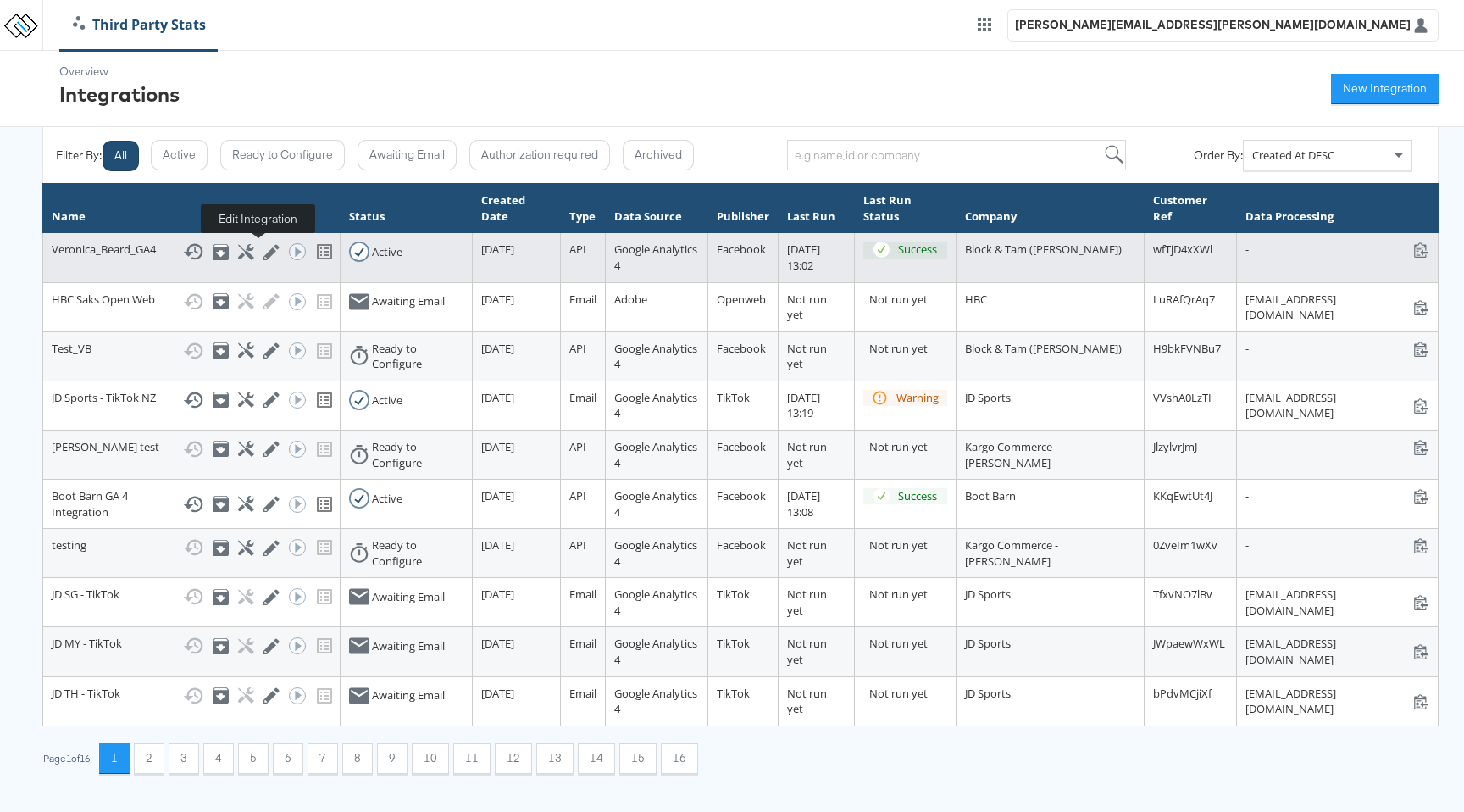
click at [264, 254] on icon at bounding box center [271, 252] width 16 height 16
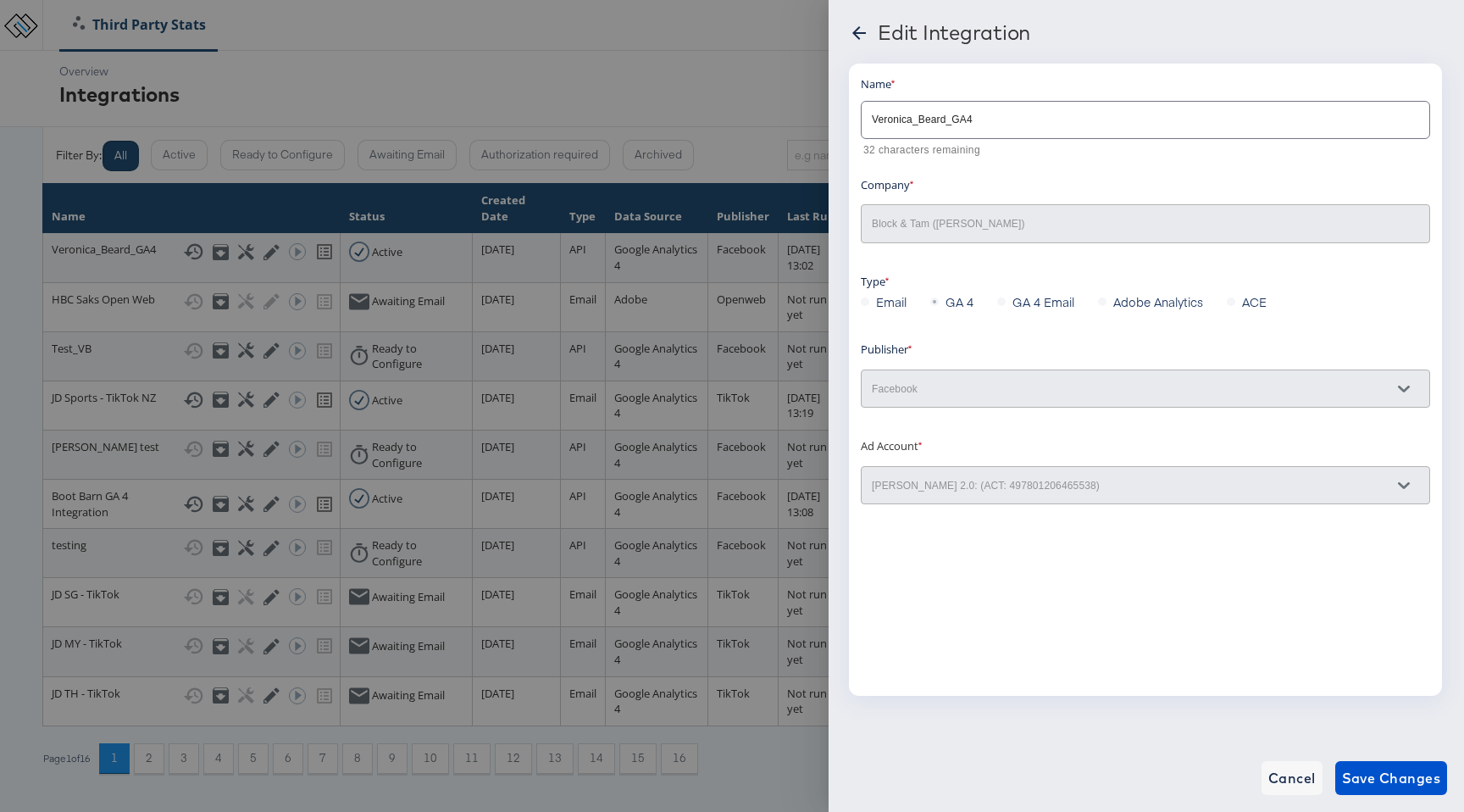
click at [240, 168] on div at bounding box center [732, 406] width 1464 height 812
click at [880, 32] on div "Edit Integration" at bounding box center [954, 32] width 152 height 24
click at [866, 32] on icon at bounding box center [859, 33] width 20 height 20
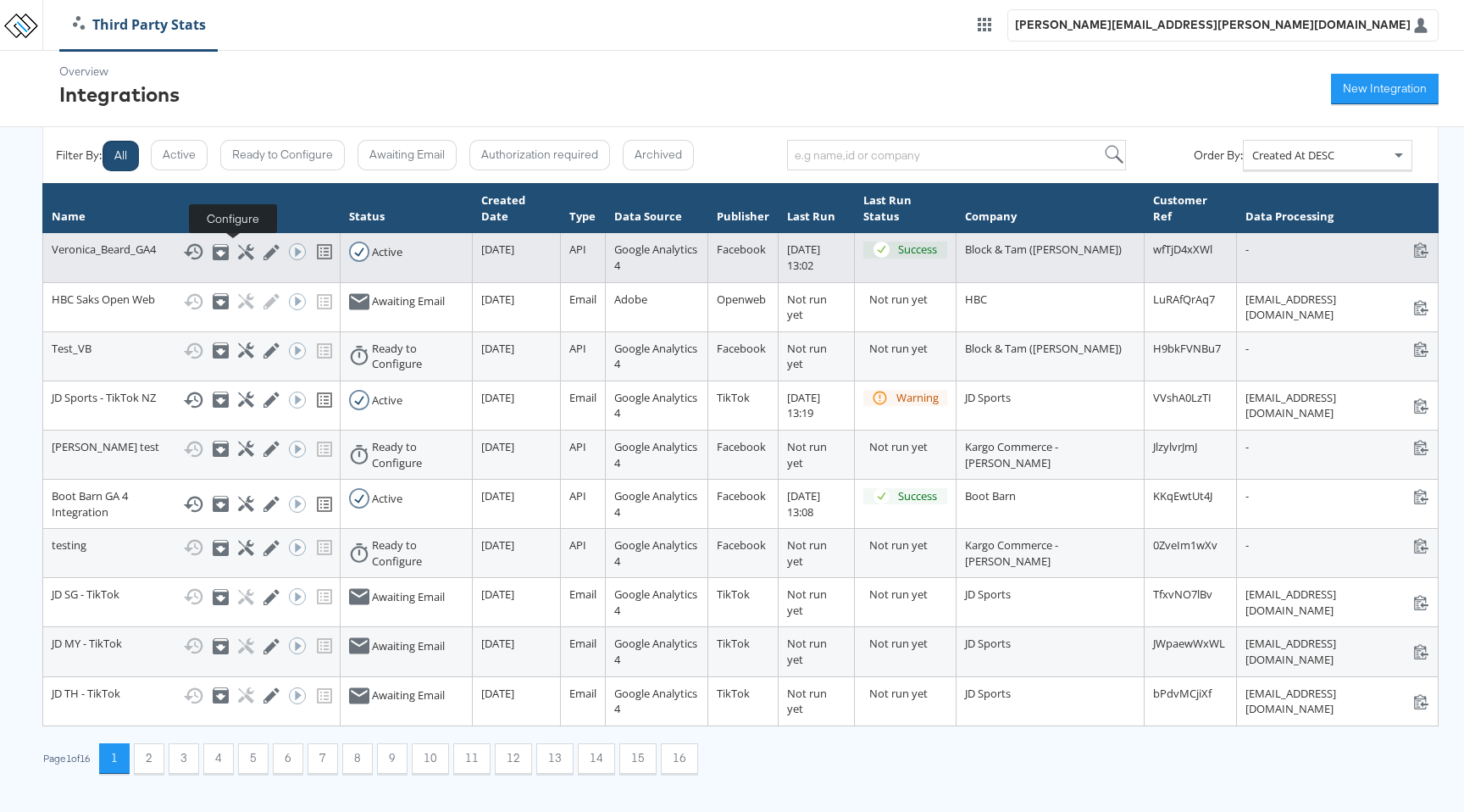
click at [241, 250] on icon at bounding box center [245, 252] width 16 height 16
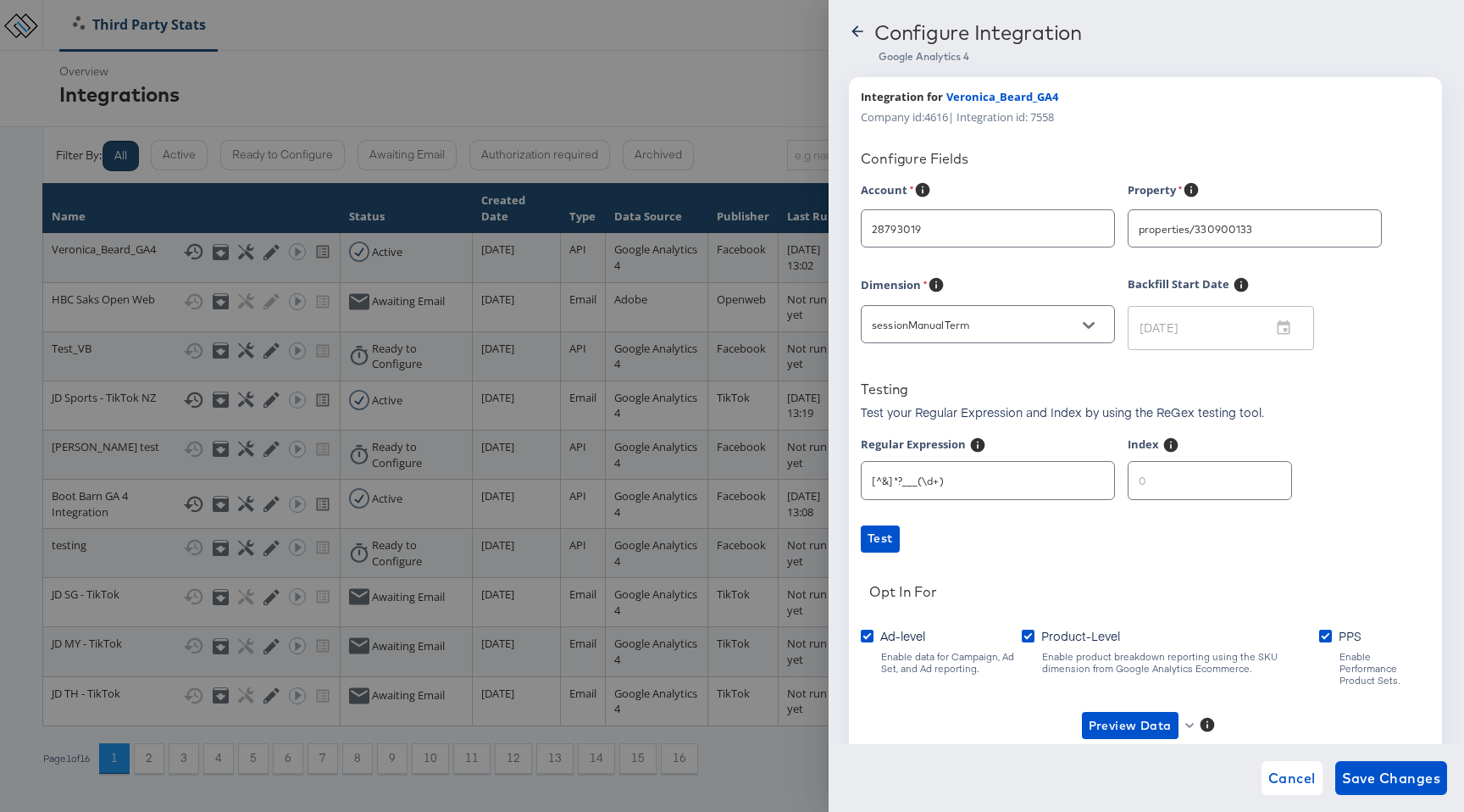
type input "Veronica Beard"
